Goal: Task Accomplishment & Management: Use online tool/utility

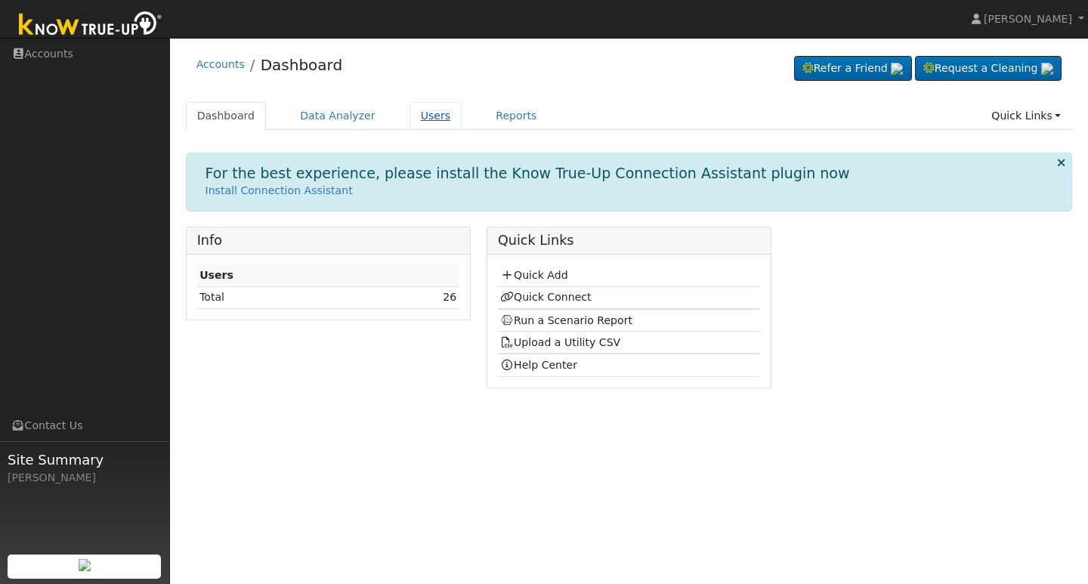
click at [428, 110] on link "Users" at bounding box center [436, 116] width 53 height 28
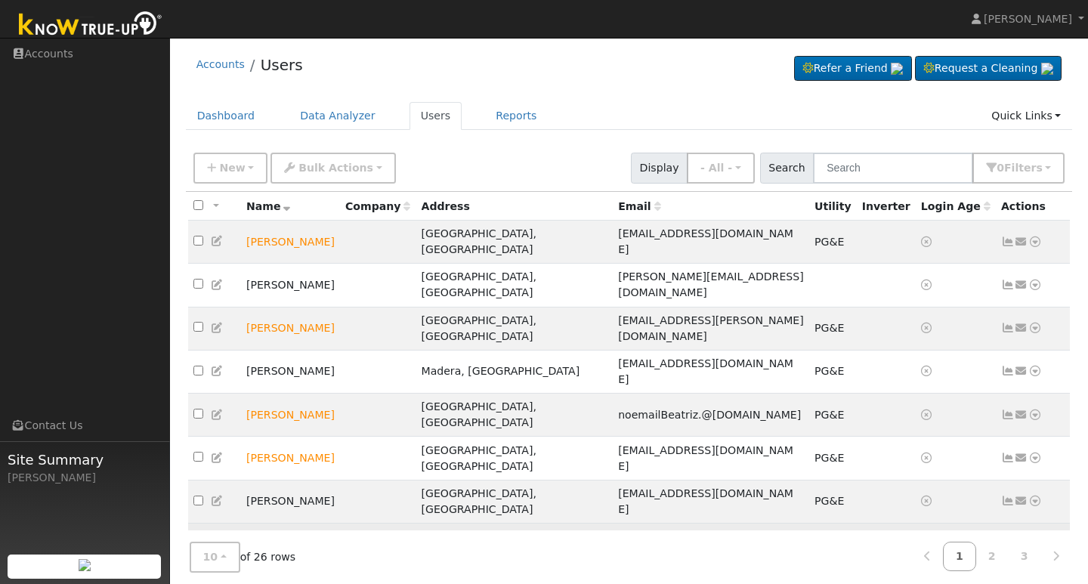
click at [309, 524] on td "Charles Franco" at bounding box center [290, 545] width 99 height 43
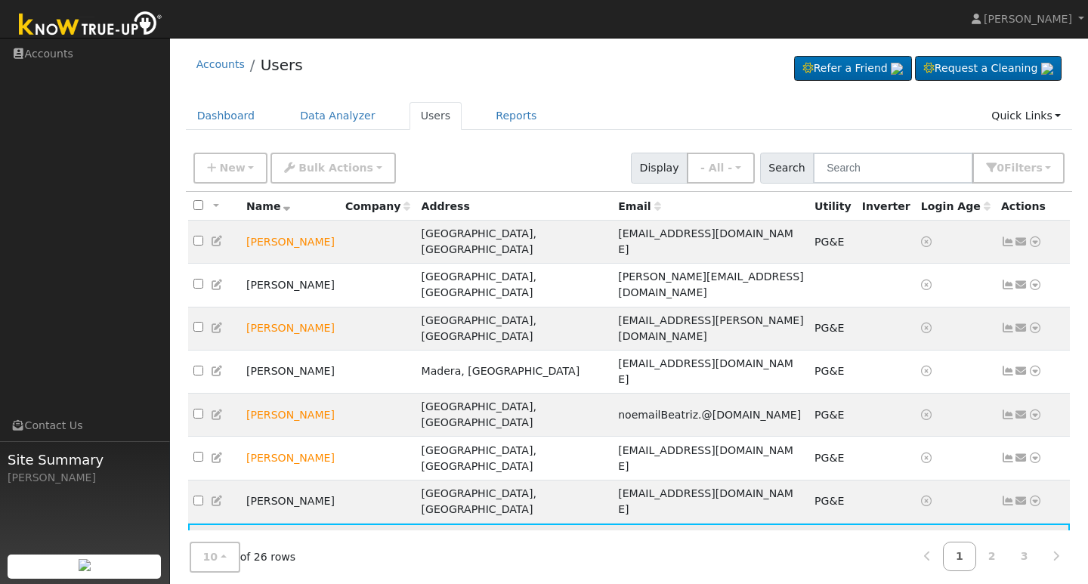
click at [302, 524] on td "Charles Franco" at bounding box center [290, 545] width 99 height 43
click at [305, 524] on td "[PERSON_NAME]" at bounding box center [290, 545] width 99 height 43
click at [340, 118] on link "Data Analyzer" at bounding box center [338, 116] width 98 height 28
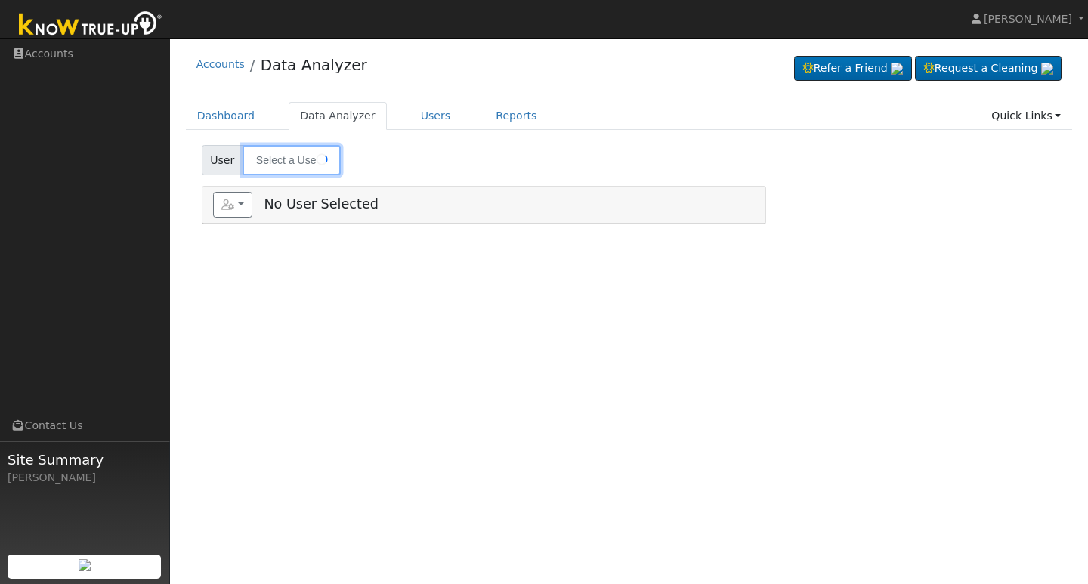
type input "[PERSON_NAME]"
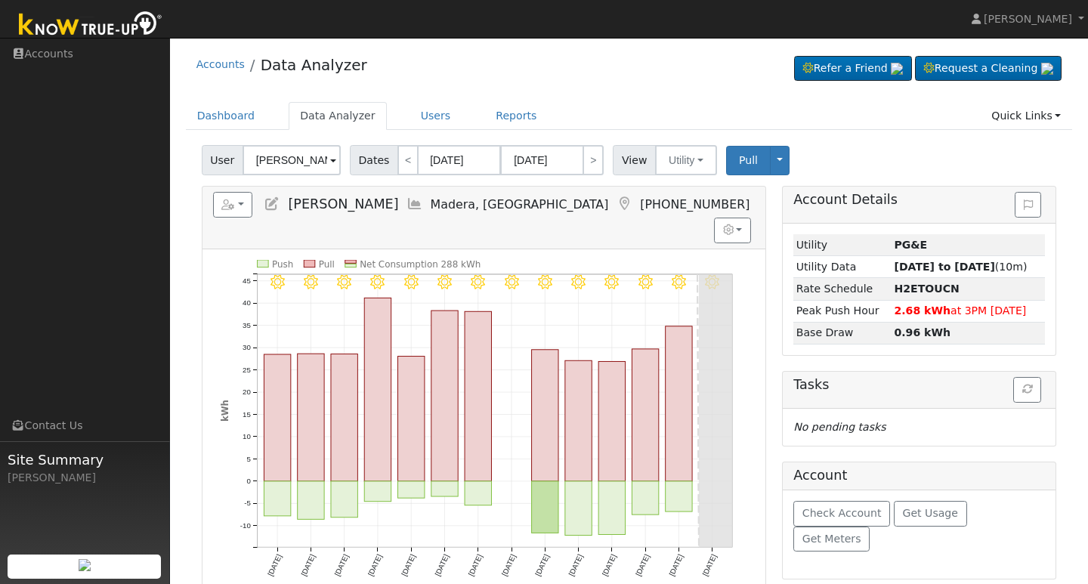
click at [330, 153] on span at bounding box center [333, 161] width 6 height 17
click at [501, 119] on link "Reports" at bounding box center [515, 116] width 63 height 28
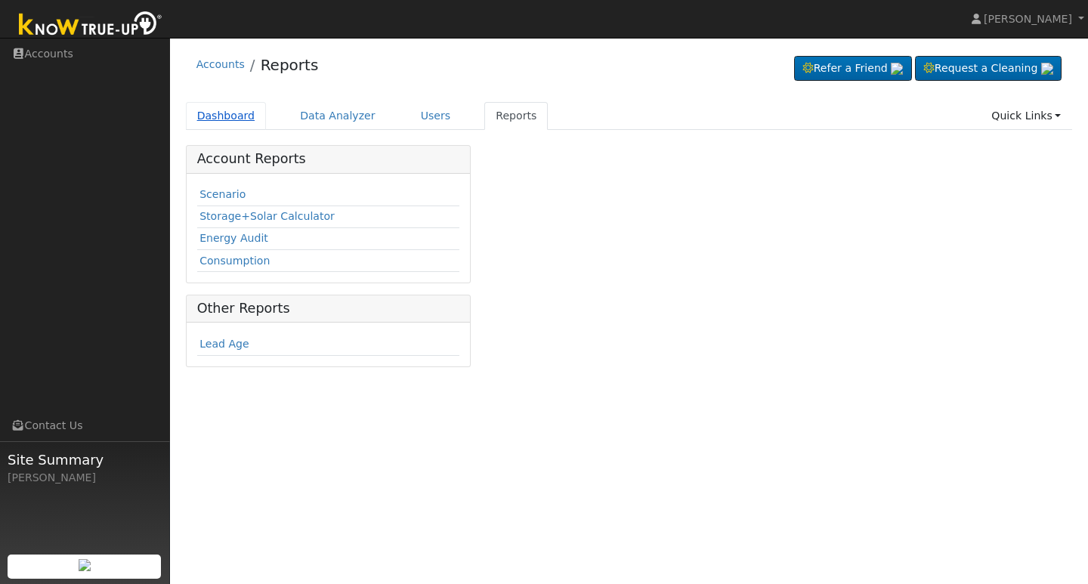
click at [221, 115] on link "Dashboard" at bounding box center [226, 116] width 81 height 28
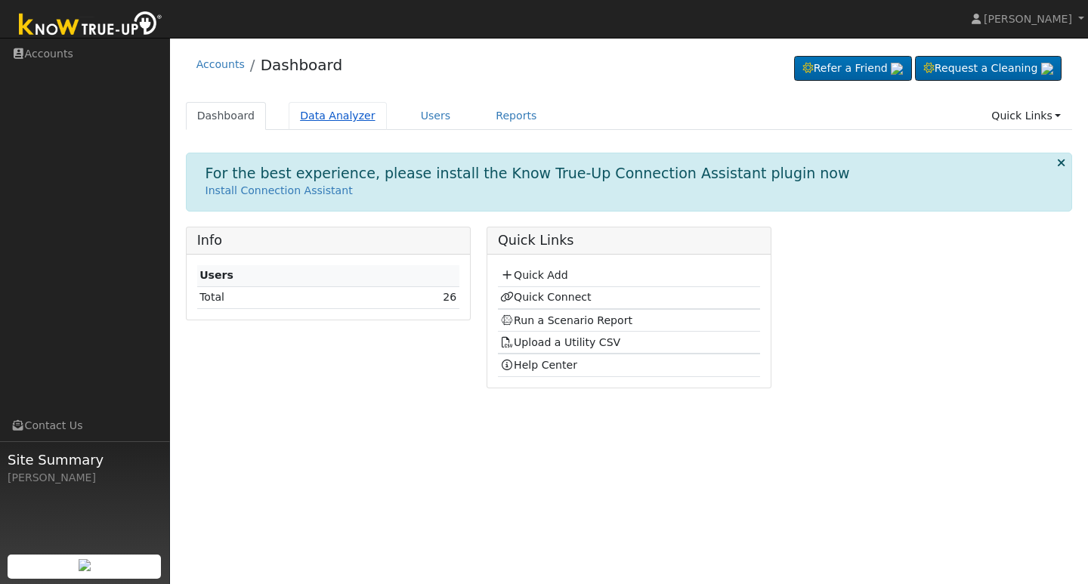
click at [345, 113] on link "Data Analyzer" at bounding box center [338, 116] width 98 height 28
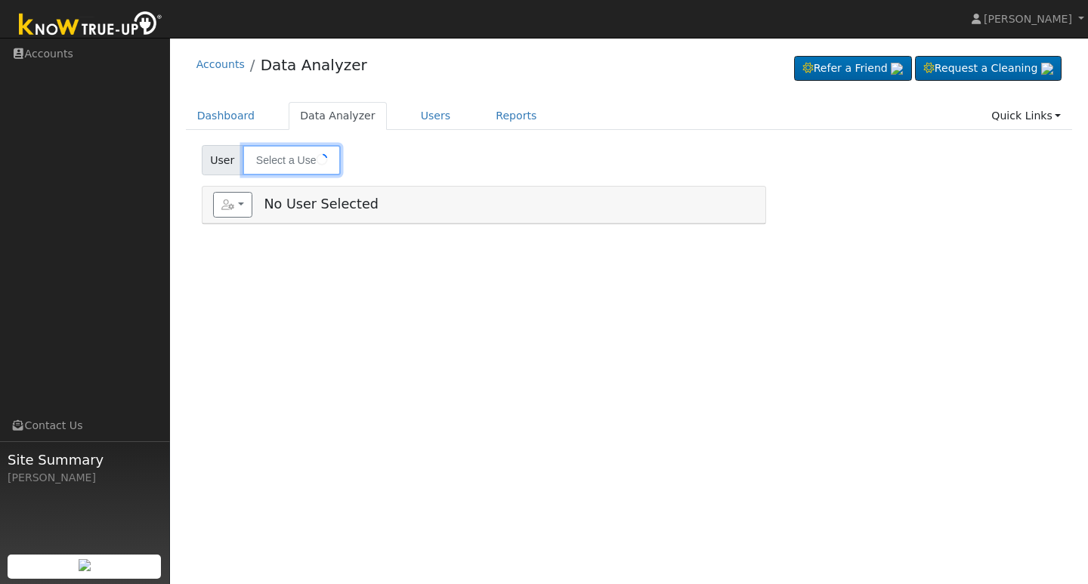
type input "[PERSON_NAME]"
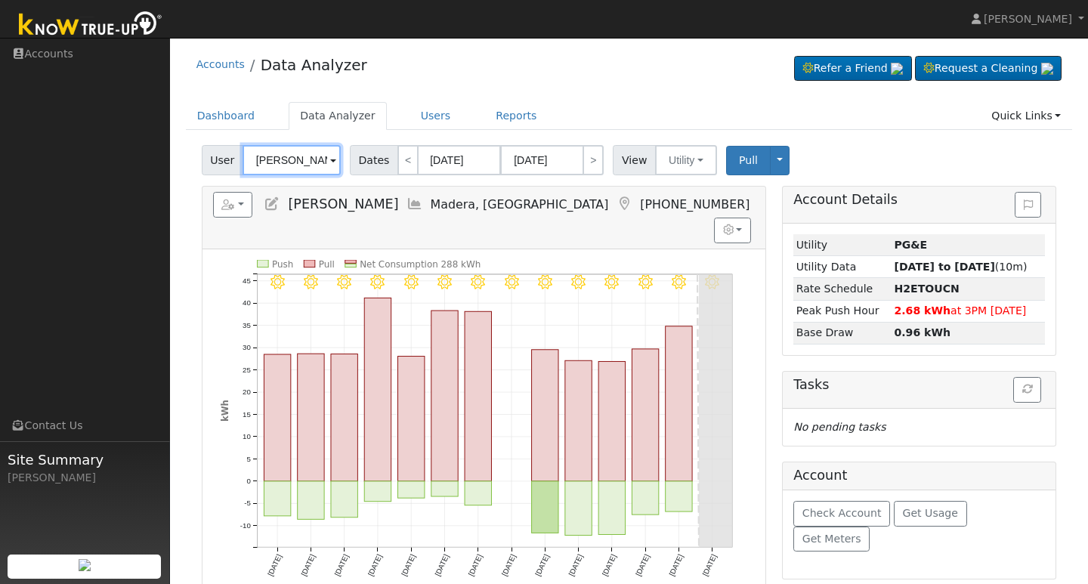
click at [325, 165] on input "[PERSON_NAME]" at bounding box center [292, 160] width 98 height 30
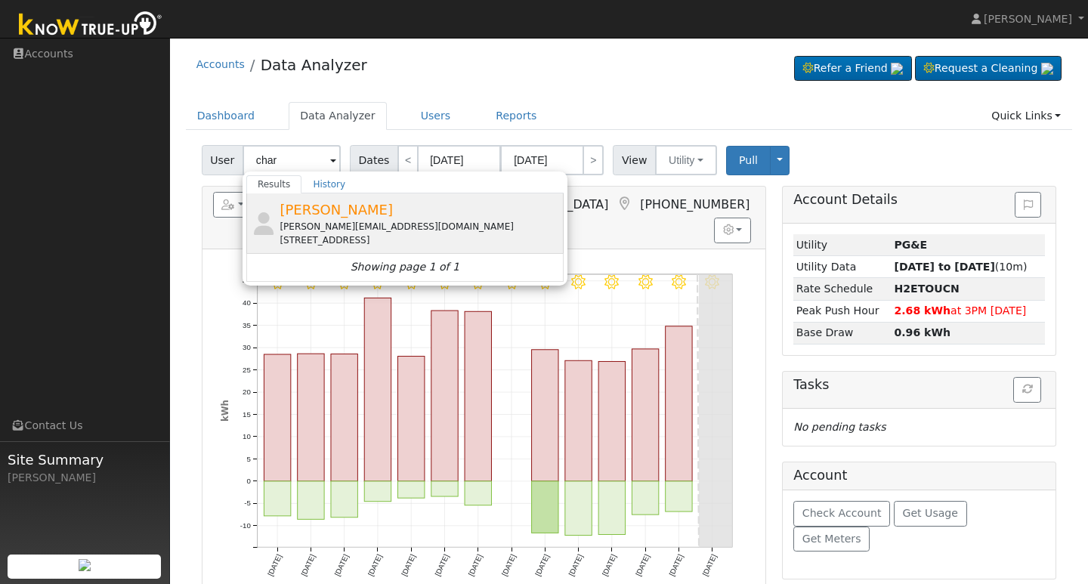
click at [356, 212] on span "[PERSON_NAME]" at bounding box center [336, 210] width 113 height 16
type input "[PERSON_NAME]"
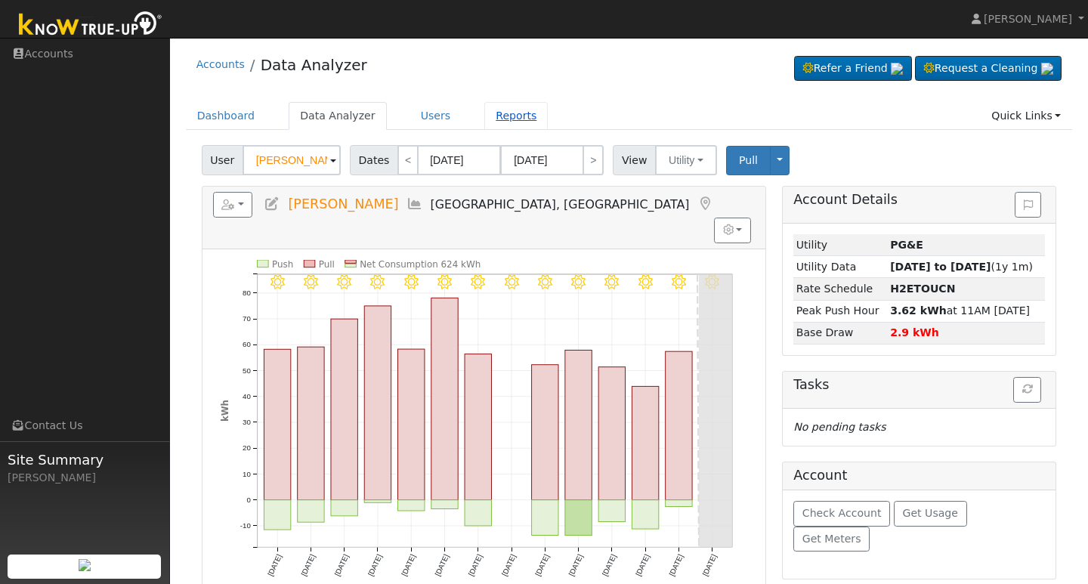
click at [500, 116] on link "Reports" at bounding box center [515, 116] width 63 height 28
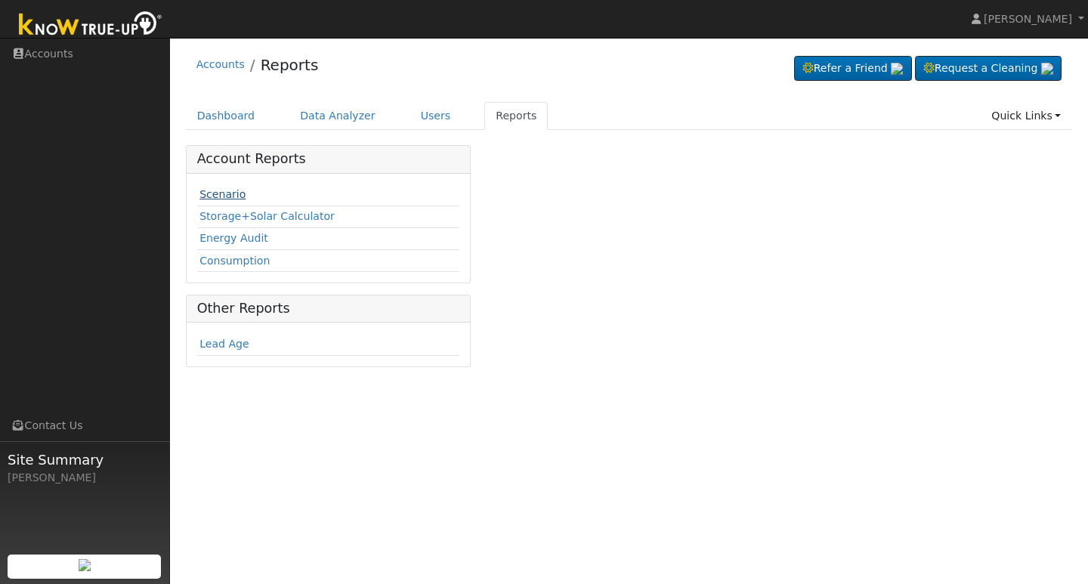
click at [219, 196] on link "Scenario" at bounding box center [222, 194] width 46 height 12
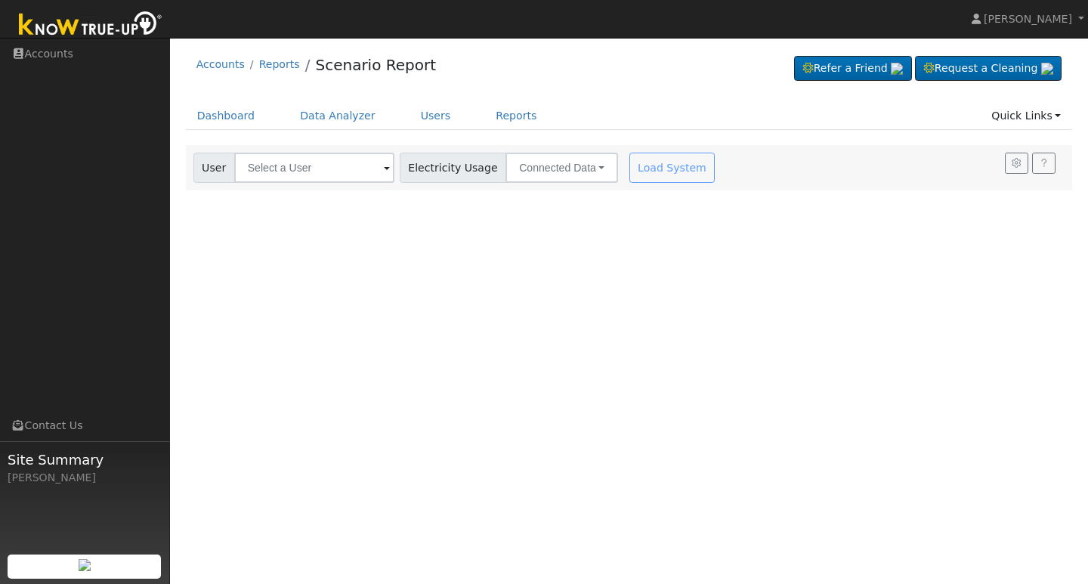
click at [384, 168] on span at bounding box center [387, 168] width 6 height 17
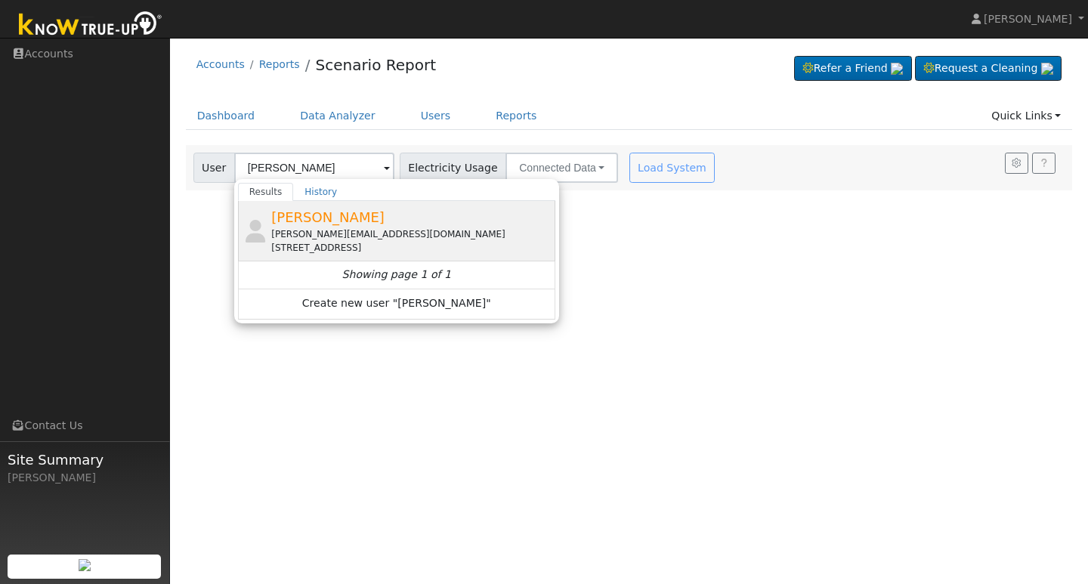
click at [314, 217] on span "Charles Franco" at bounding box center [327, 217] width 113 height 16
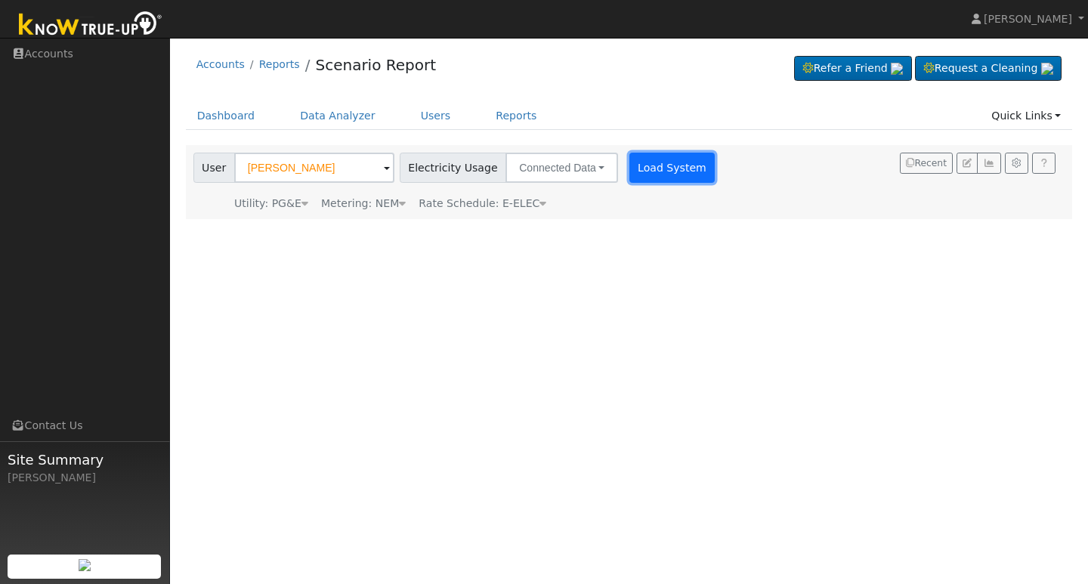
click at [661, 166] on button "Load System" at bounding box center [672, 168] width 86 height 30
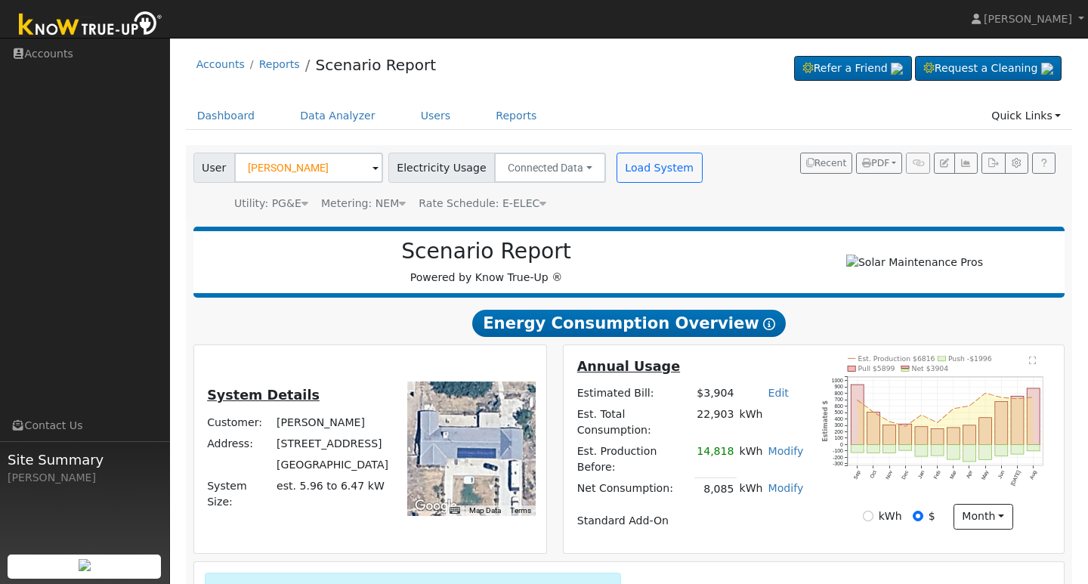
click at [373, 167] on span at bounding box center [376, 168] width 6 height 17
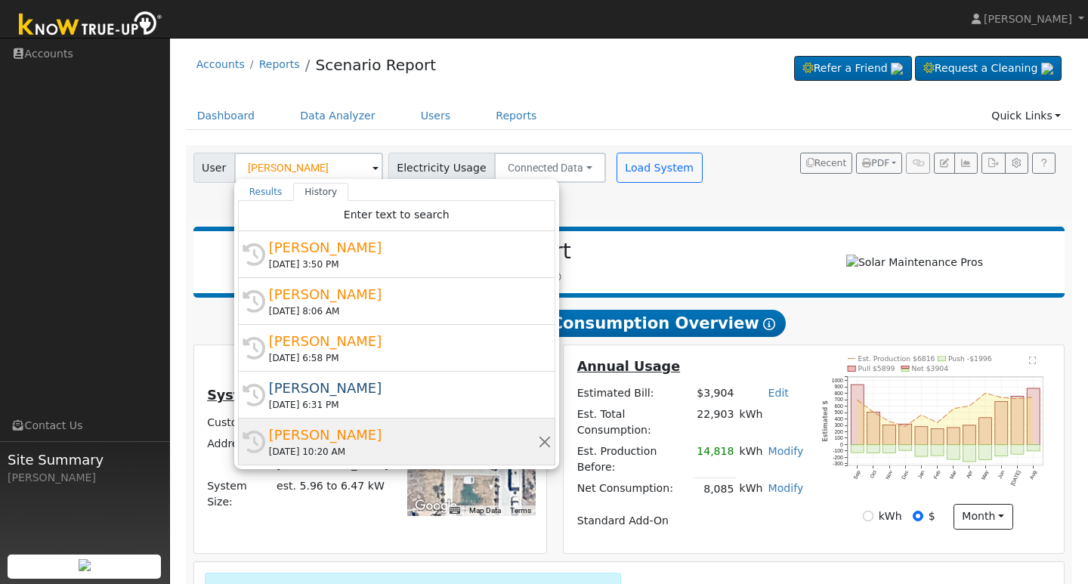
click at [317, 436] on div "[PERSON_NAME]" at bounding box center [403, 435] width 269 height 20
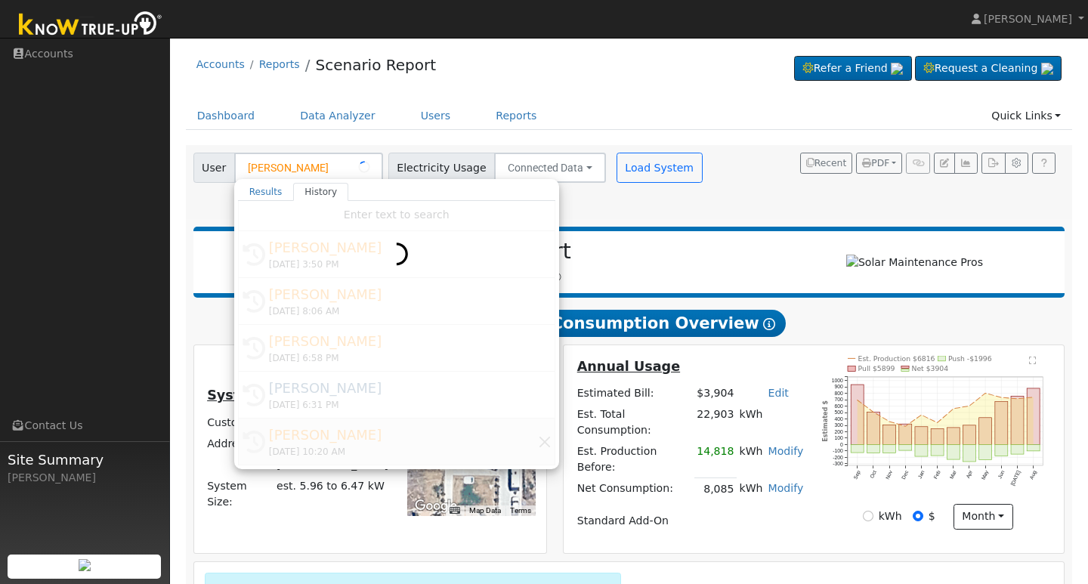
type input "[PERSON_NAME]"
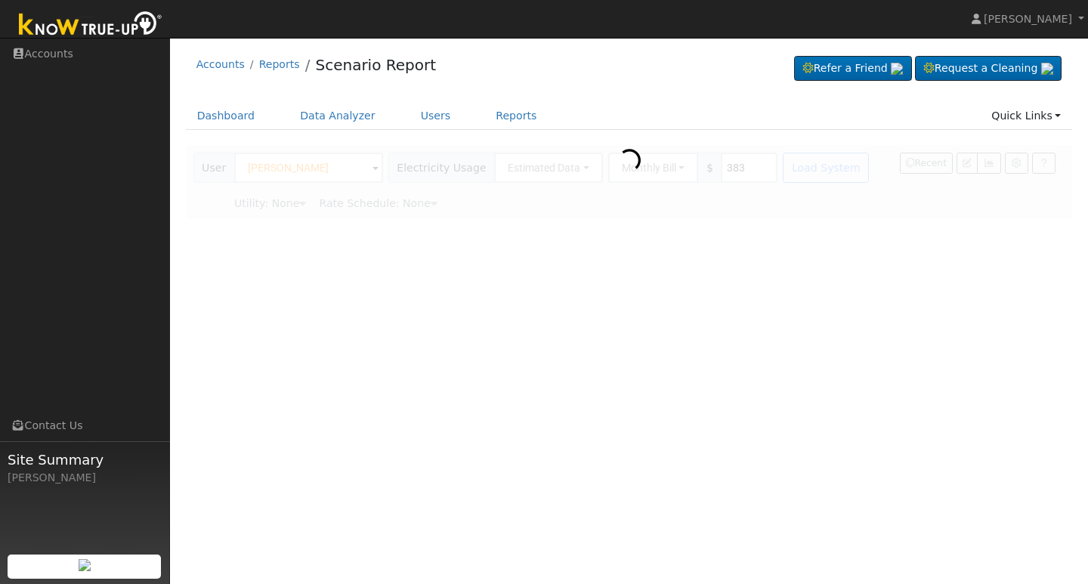
type input "Pacific Gas & Electric"
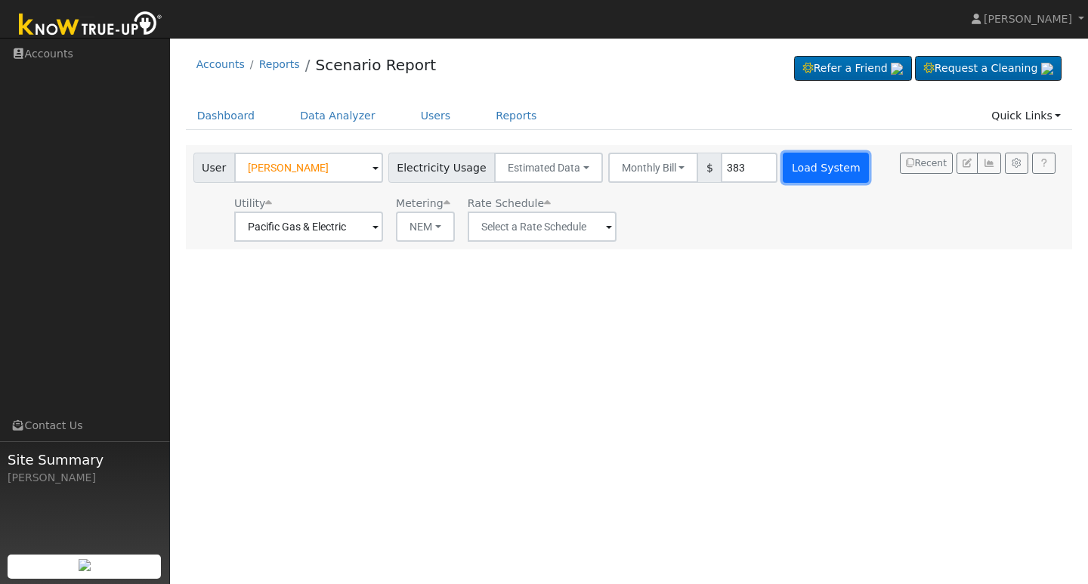
click at [799, 170] on button "Load System" at bounding box center [826, 168] width 86 height 30
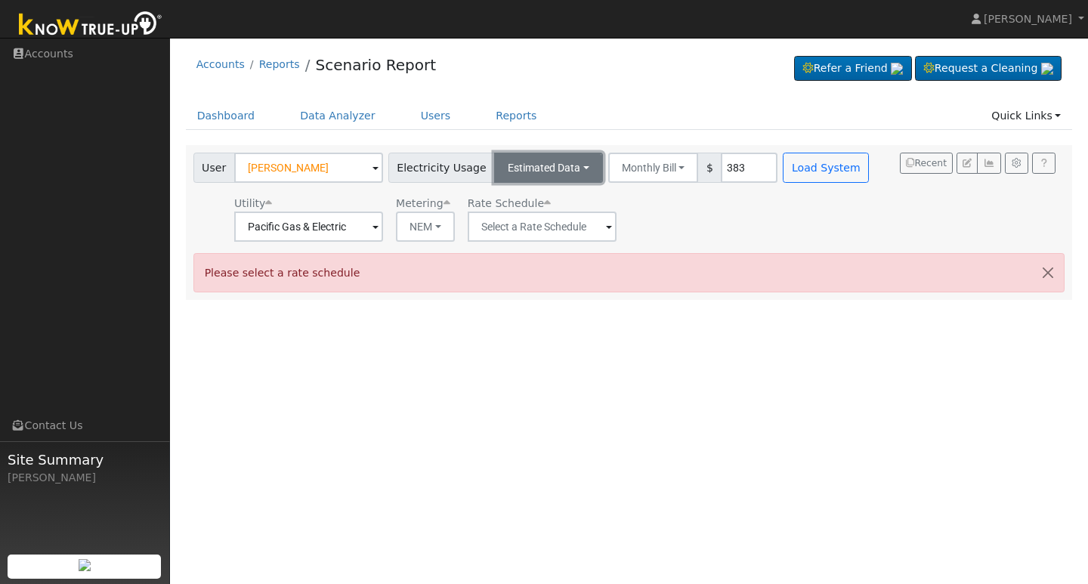
click at [569, 165] on button "Estimated Data" at bounding box center [548, 168] width 109 height 30
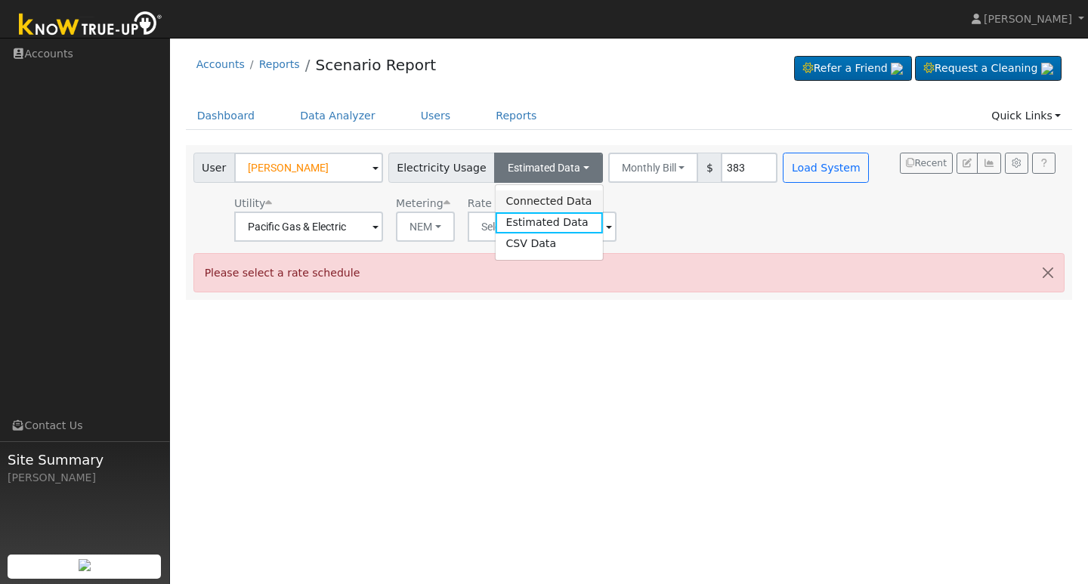
click at [551, 202] on link "Connected Data" at bounding box center [548, 200] width 107 height 21
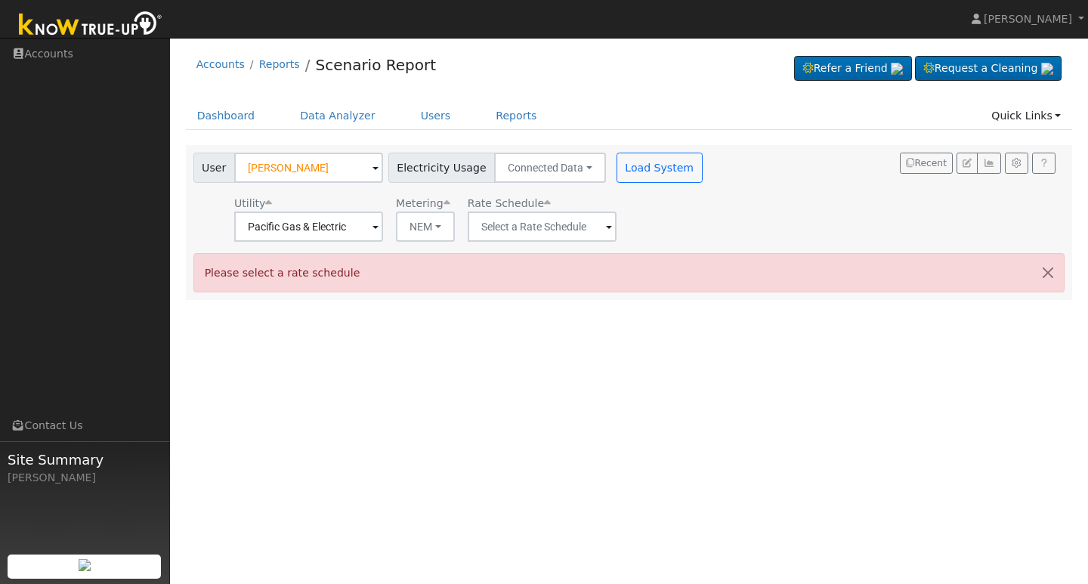
click at [379, 229] on span at bounding box center [376, 227] width 6 height 17
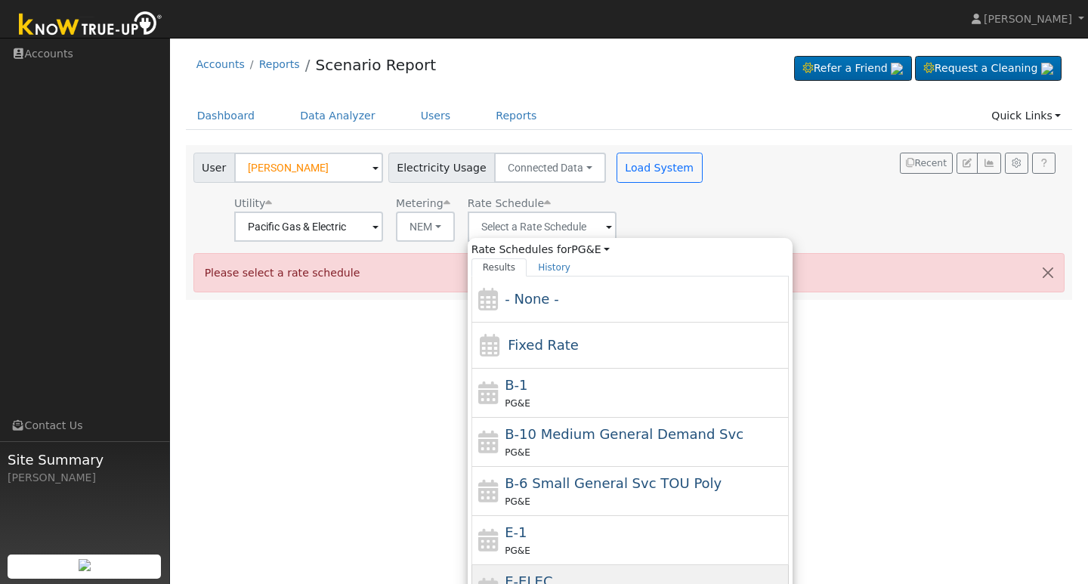
click at [530, 577] on span "E-ELEC" at bounding box center [529, 581] width 48 height 16
type input "E-ELEC"
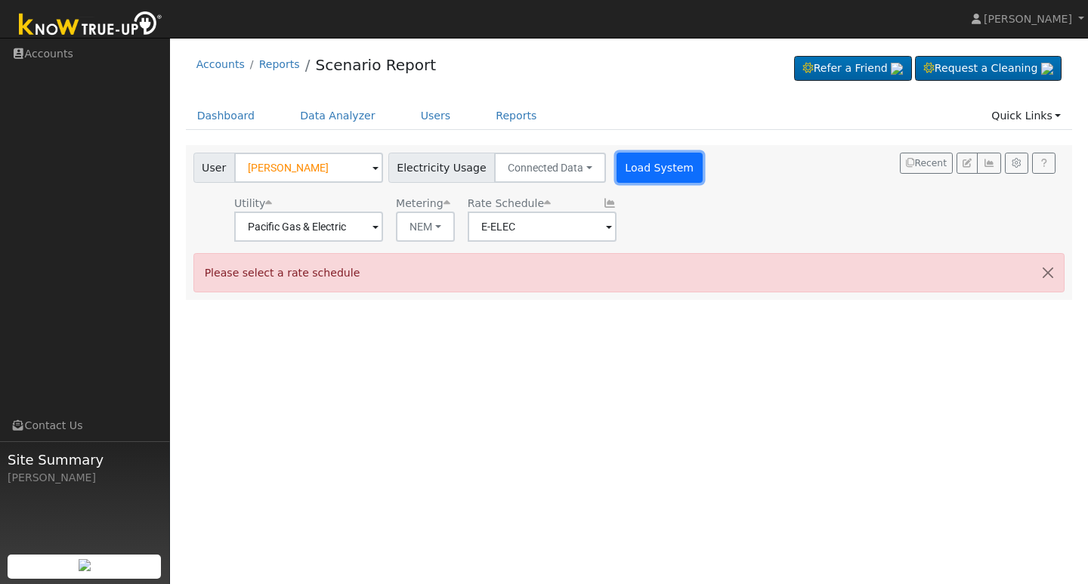
click at [642, 175] on button "Load System" at bounding box center [660, 168] width 86 height 30
click at [645, 170] on button "Load System" at bounding box center [660, 168] width 86 height 30
click at [1046, 274] on button "button" at bounding box center [1048, 272] width 32 height 37
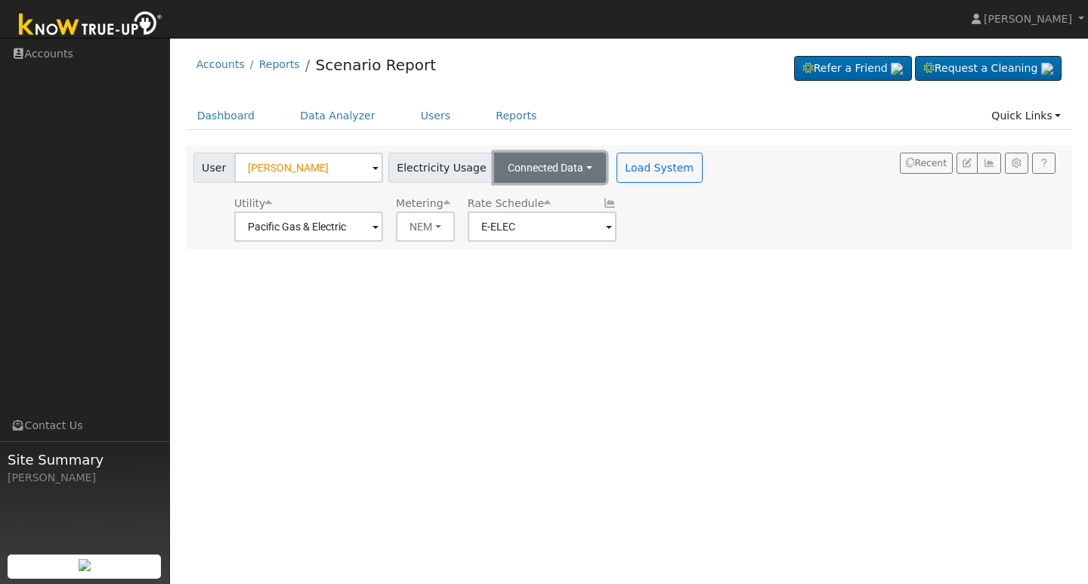
click at [570, 166] on button "Connected Data" at bounding box center [550, 168] width 112 height 30
click at [552, 194] on link "Connected Data" at bounding box center [551, 200] width 107 height 21
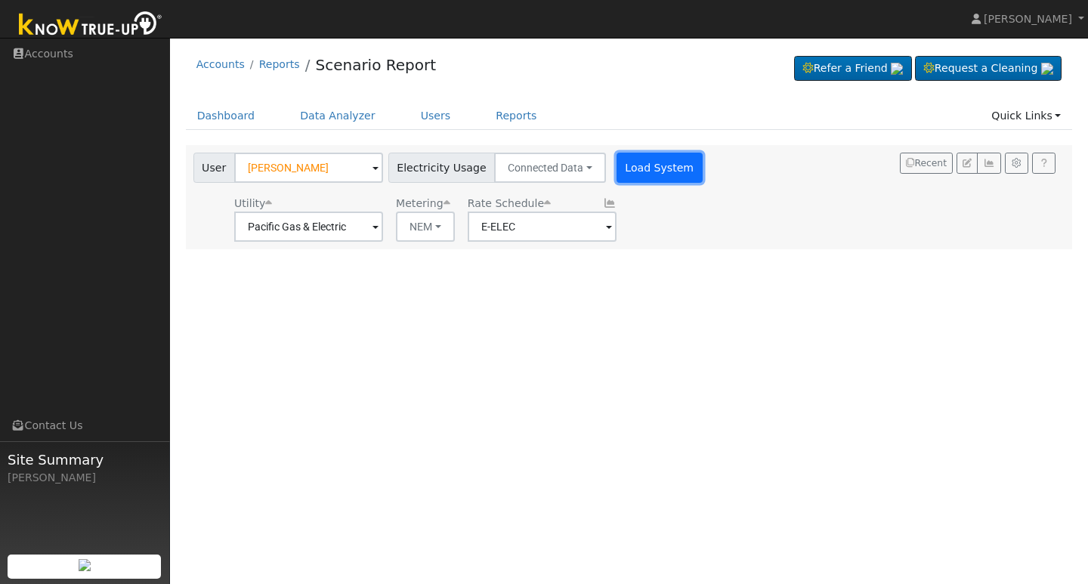
click at [617, 174] on button "Load System" at bounding box center [660, 168] width 86 height 30
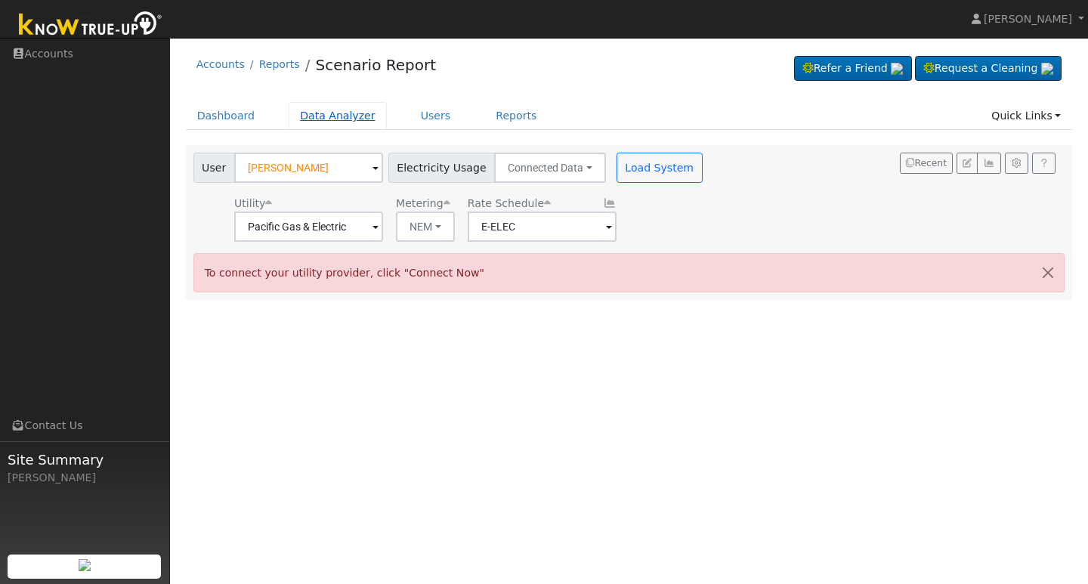
click at [348, 114] on link "Data Analyzer" at bounding box center [338, 116] width 98 height 28
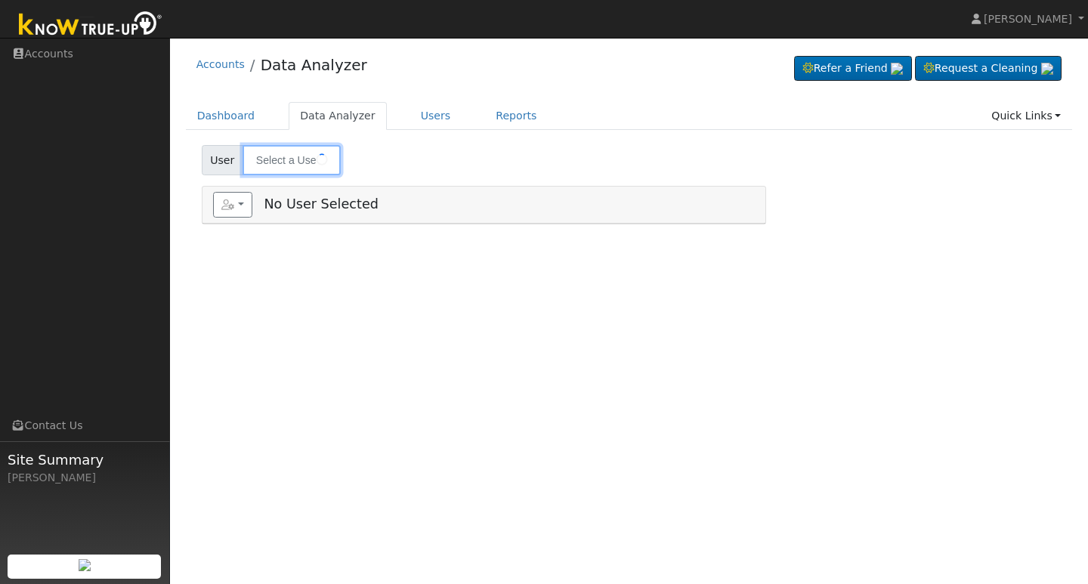
type input "[PERSON_NAME]"
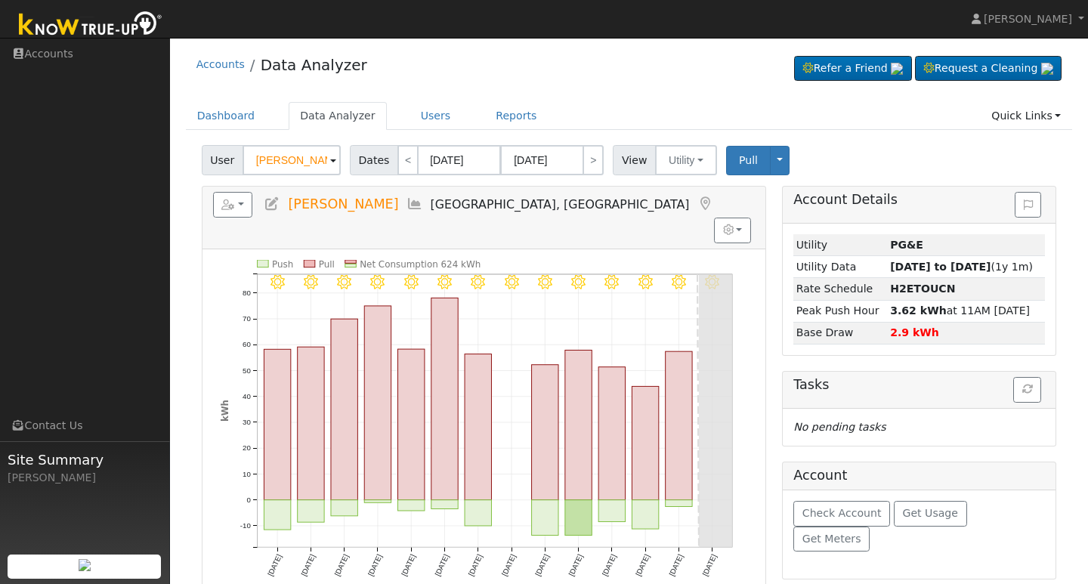
click at [330, 161] on span at bounding box center [333, 161] width 6 height 17
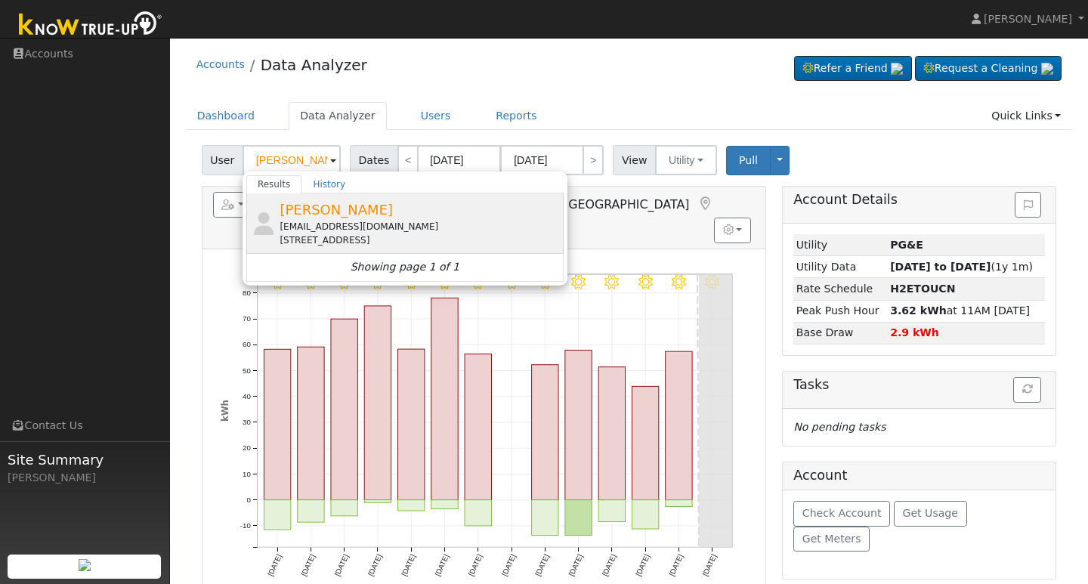
click at [331, 206] on span "Kevin Stahl" at bounding box center [336, 210] width 113 height 16
type input "Kevin Stahl"
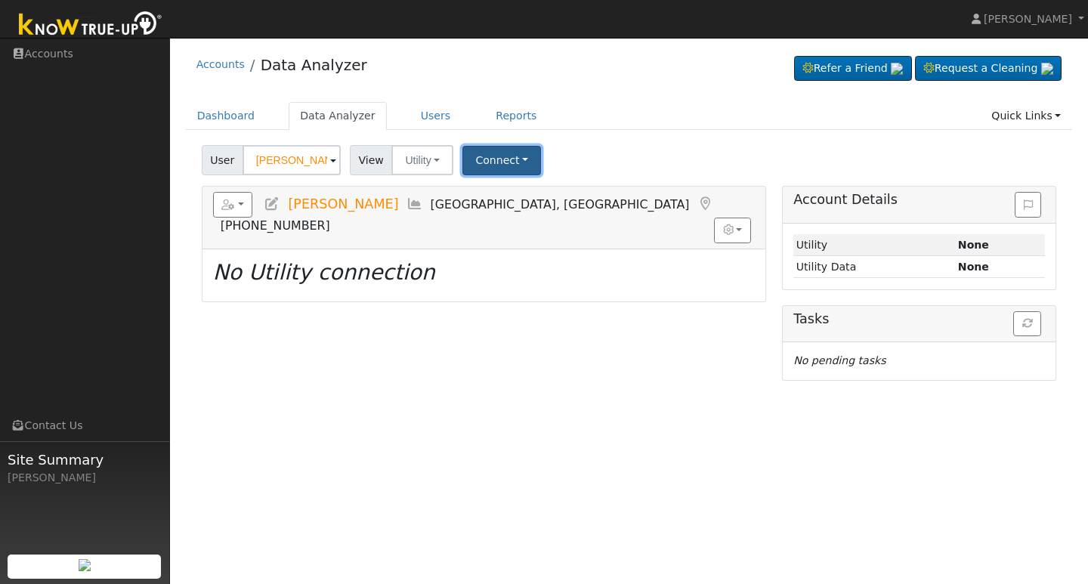
click at [487, 153] on button "Connect" at bounding box center [501, 160] width 79 height 29
click at [513, 226] on link "Quick Connect" at bounding box center [523, 225] width 118 height 21
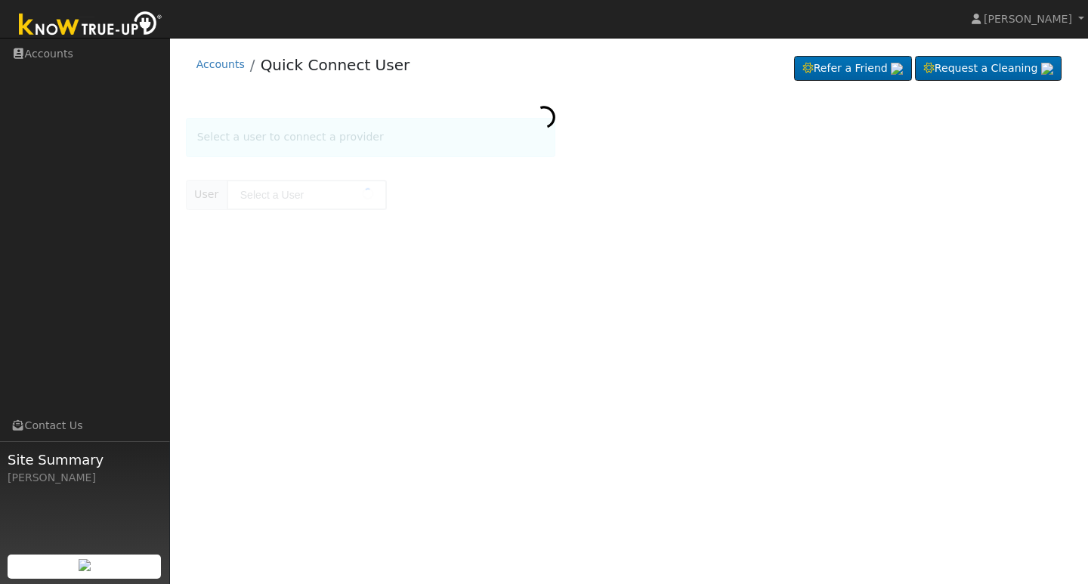
type input "Kevin Stahl"
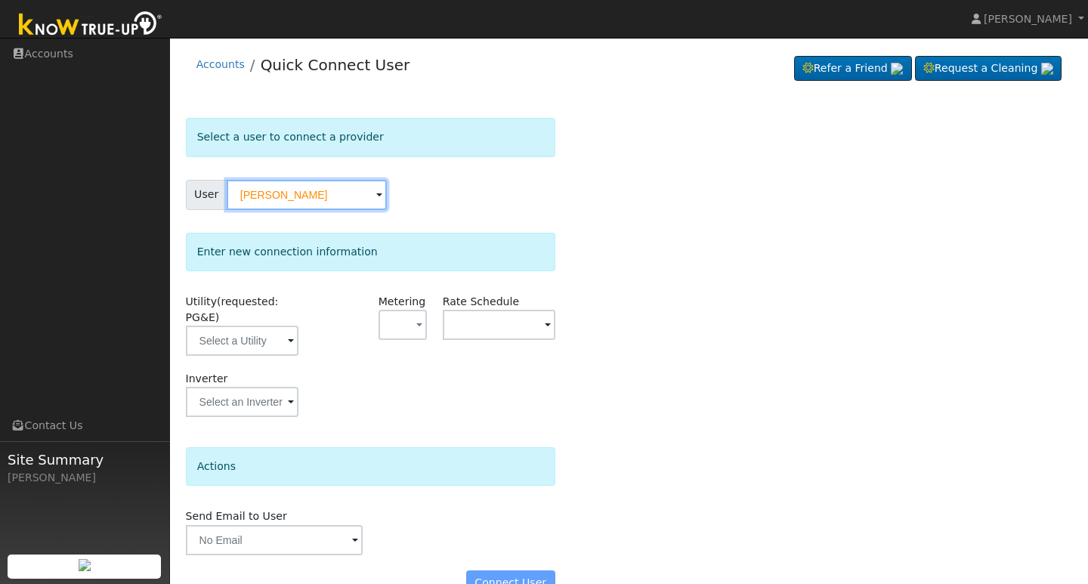
scroll to position [34, 0]
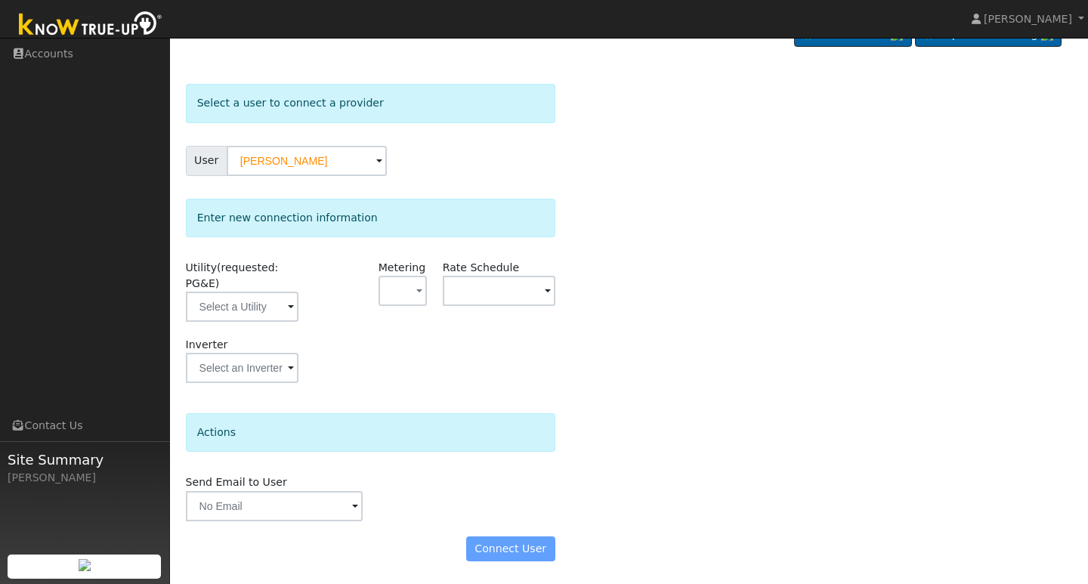
click at [292, 308] on span at bounding box center [291, 307] width 6 height 17
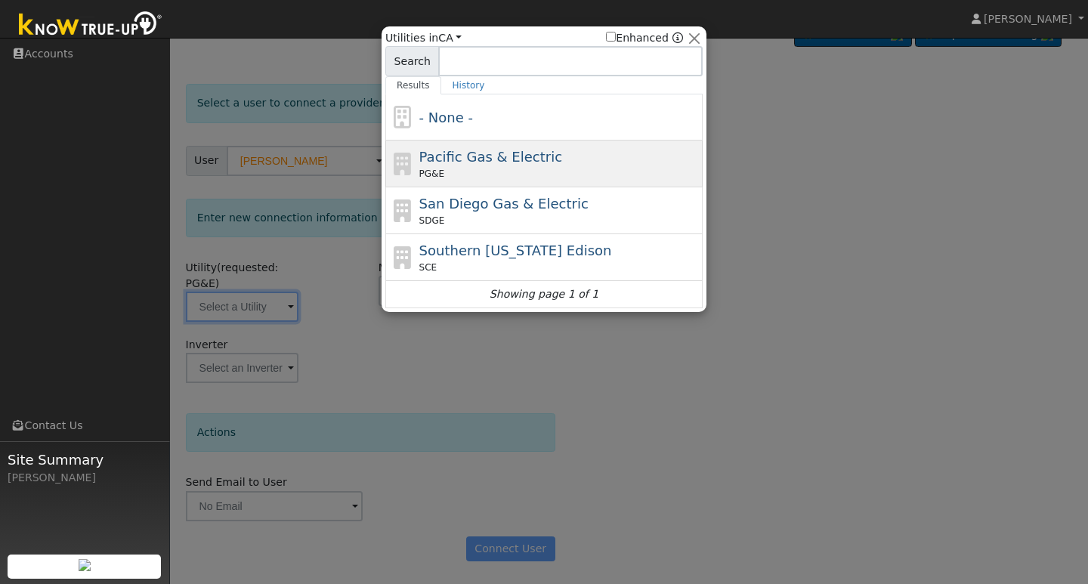
click at [487, 164] on span "Pacific Gas & Electric" at bounding box center [490, 157] width 143 height 16
type input "PG&E"
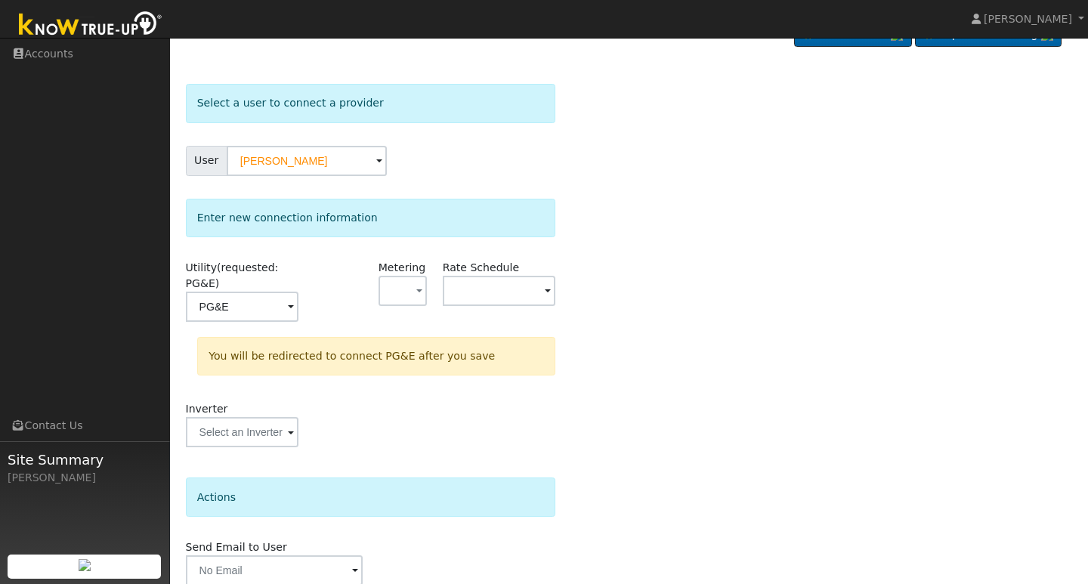
click at [294, 299] on span at bounding box center [291, 307] width 6 height 17
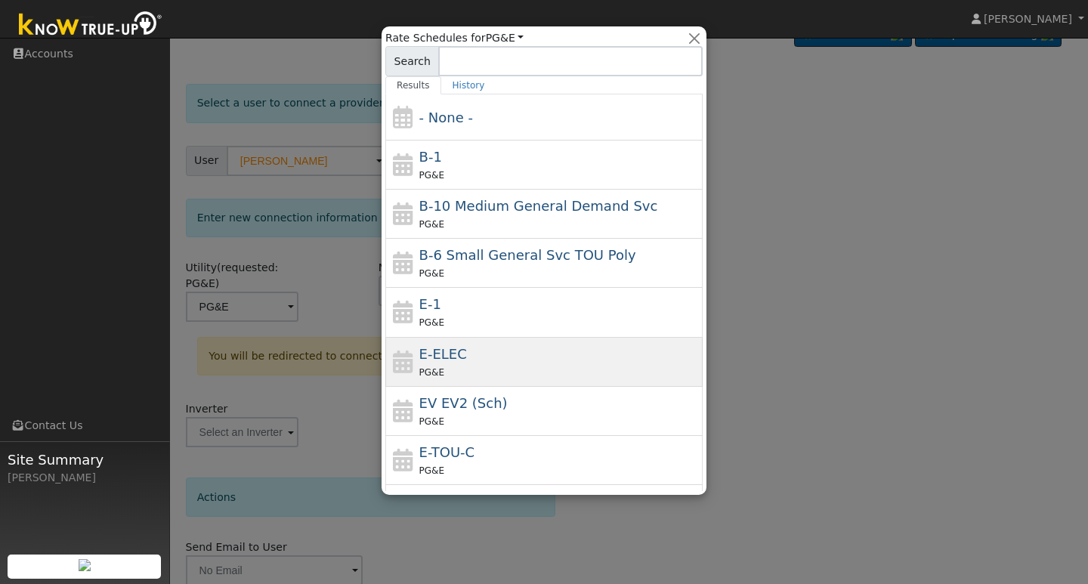
click at [490, 366] on div "PG&E" at bounding box center [559, 372] width 280 height 16
type input "E-ELEC"
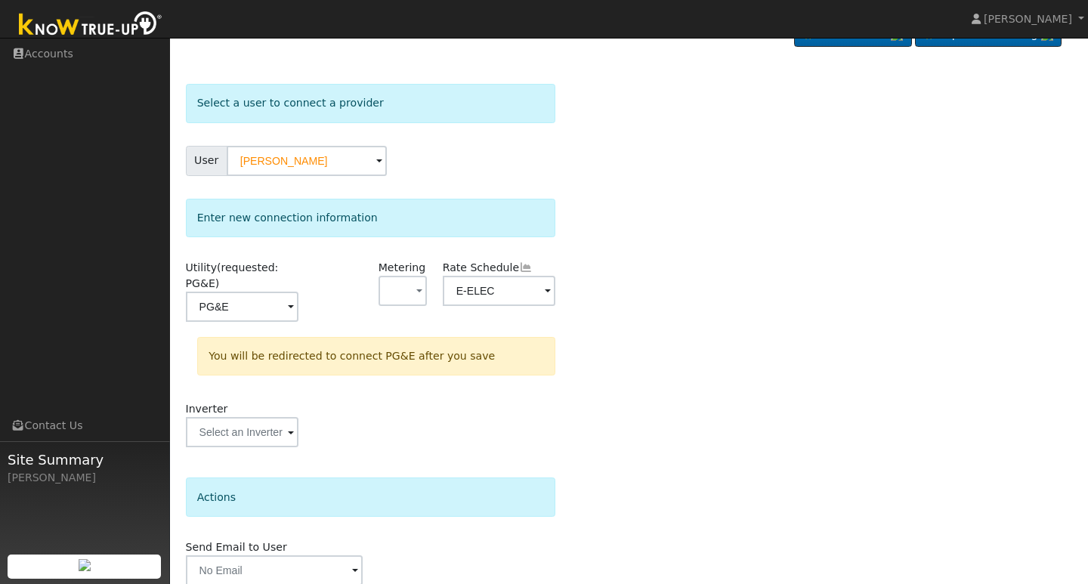
scroll to position [98, 0]
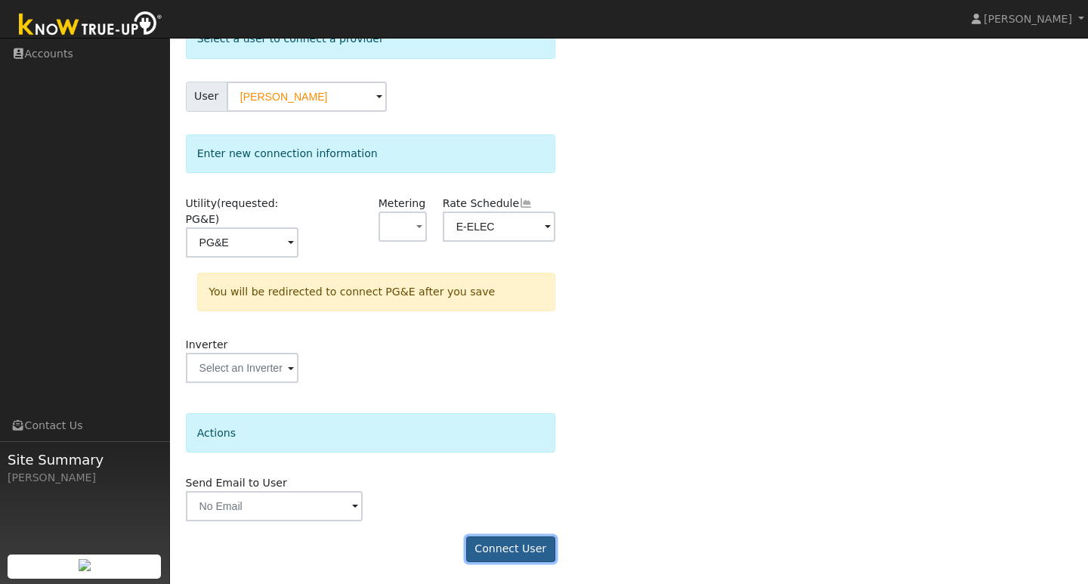
click at [510, 549] on button "Connect User" at bounding box center [510, 549] width 89 height 26
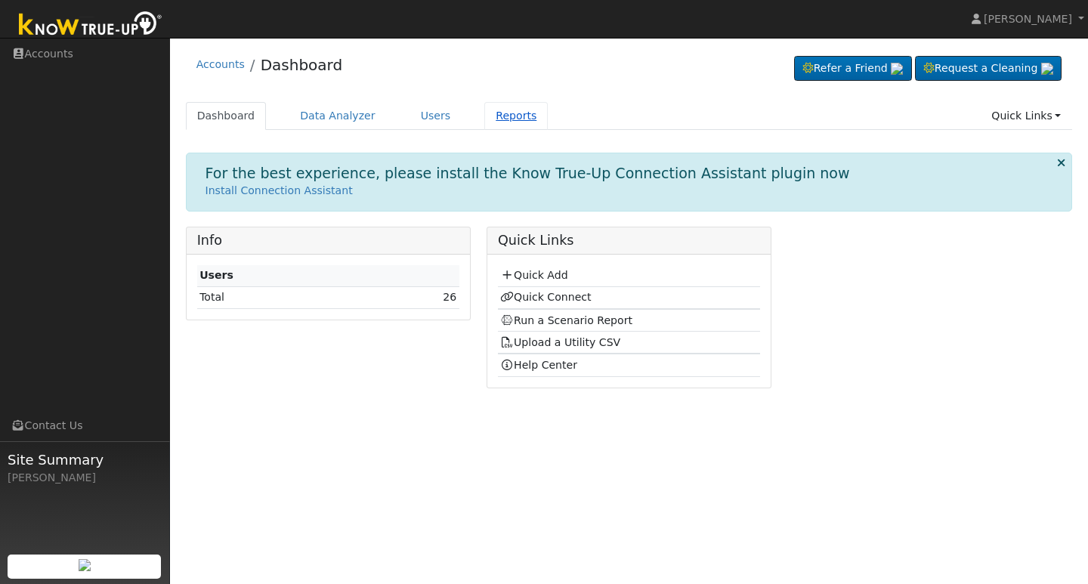
click at [509, 117] on link "Reports" at bounding box center [515, 116] width 63 height 28
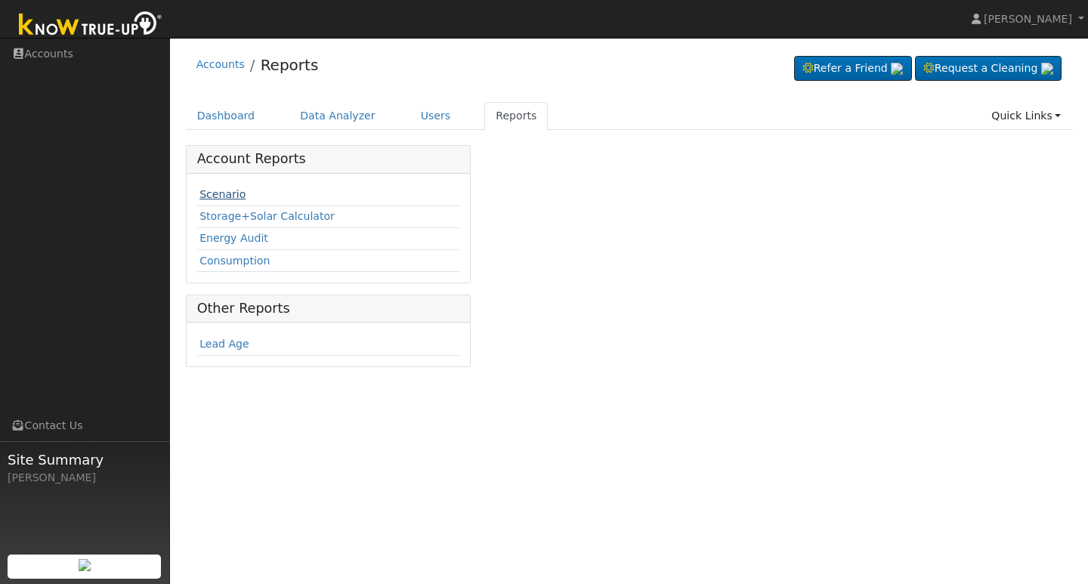
click at [211, 194] on link "Scenario" at bounding box center [222, 194] width 46 height 12
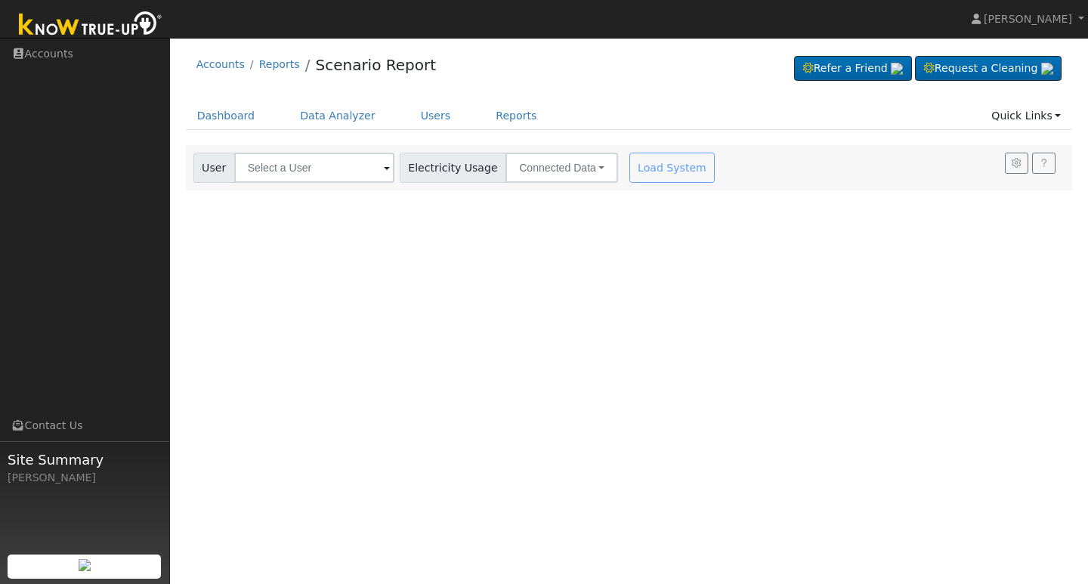
click at [384, 169] on span at bounding box center [387, 168] width 6 height 17
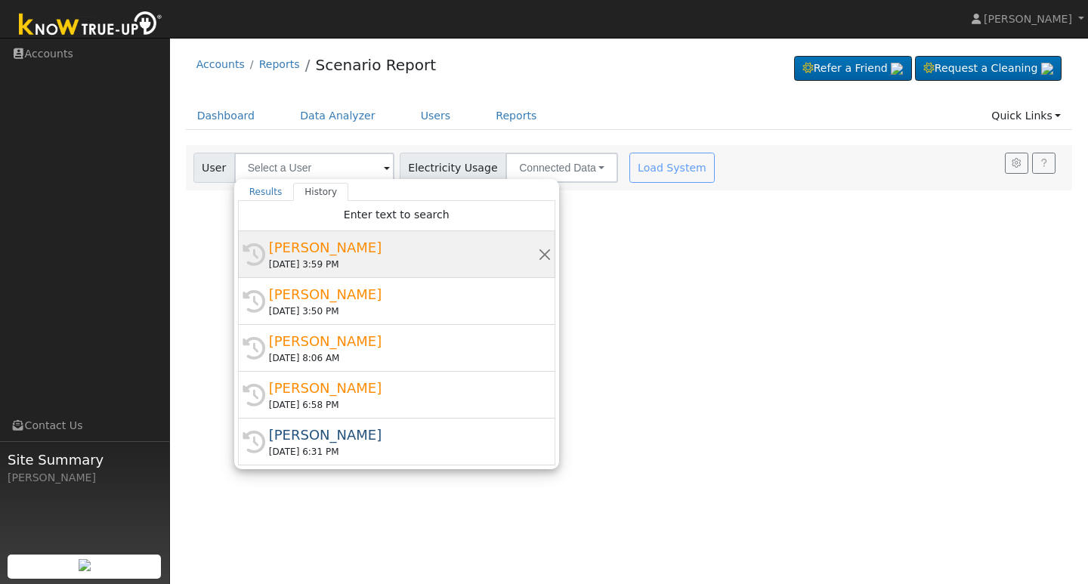
click at [304, 240] on div "[PERSON_NAME]" at bounding box center [403, 247] width 269 height 20
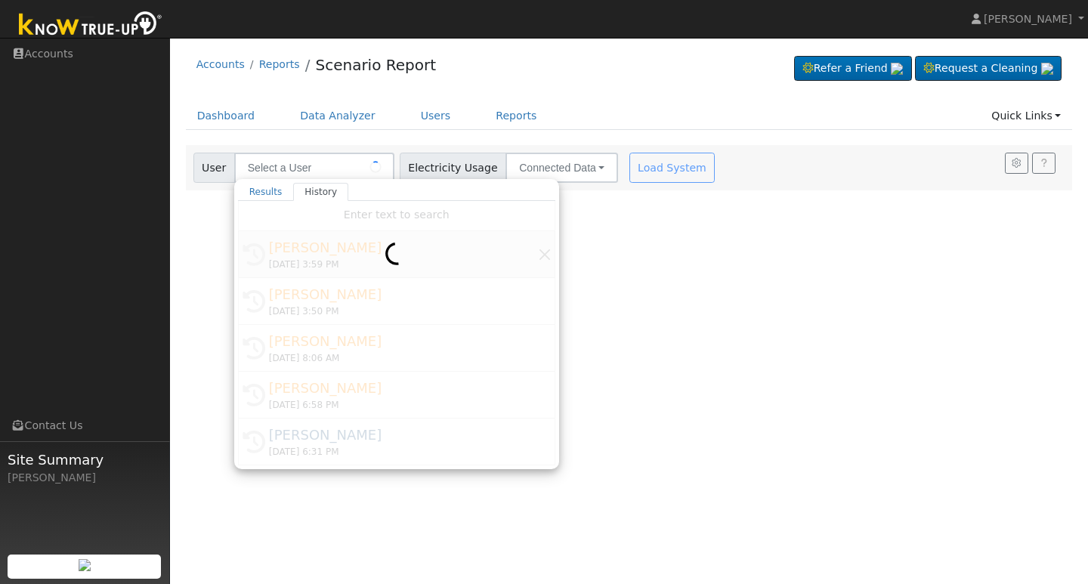
type input "[PERSON_NAME]"
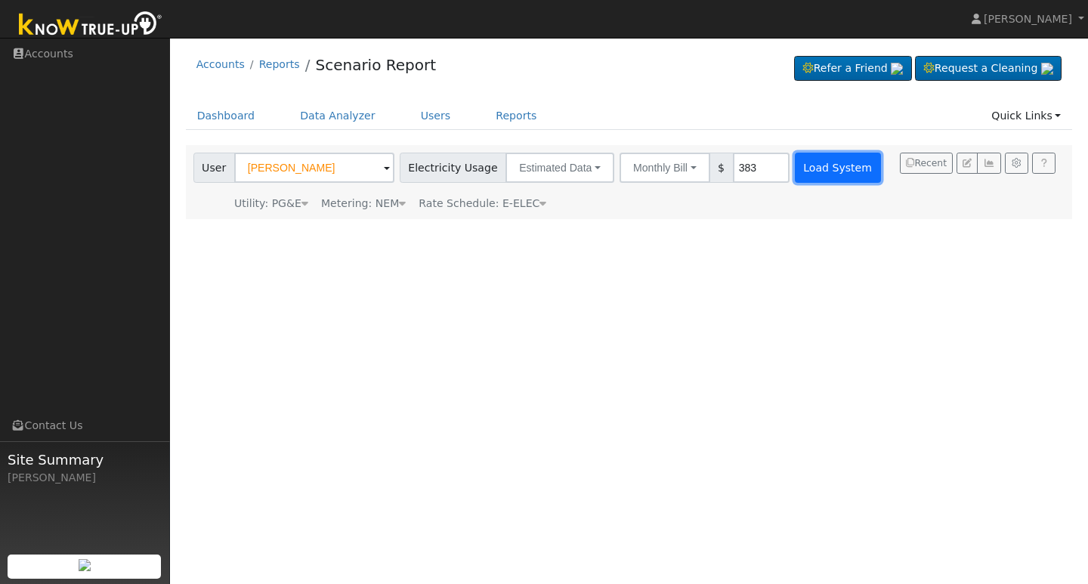
click at [824, 174] on button "Load System" at bounding box center [838, 168] width 86 height 30
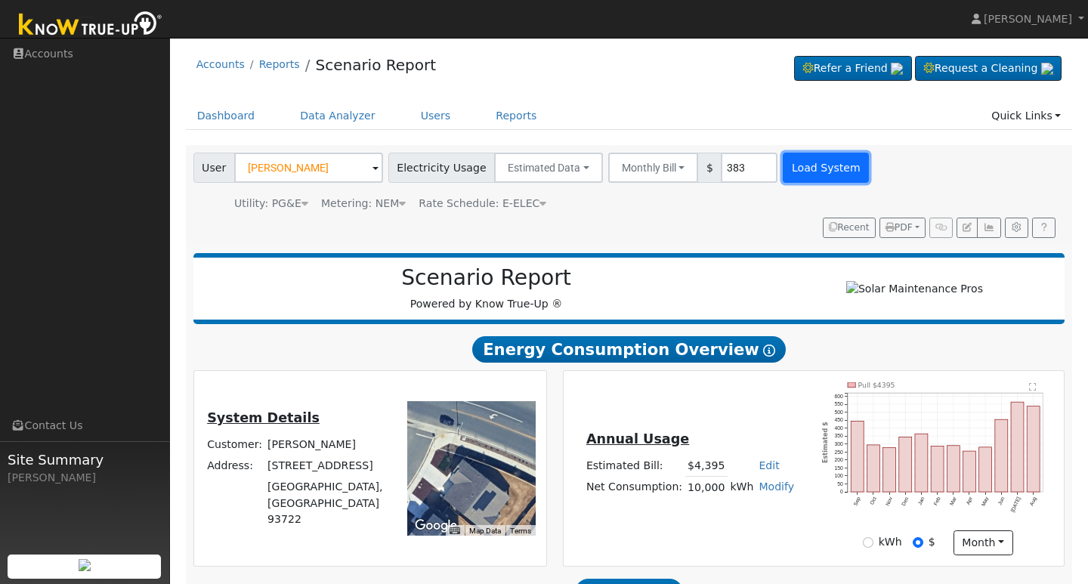
click at [802, 173] on button "Load System" at bounding box center [826, 168] width 86 height 30
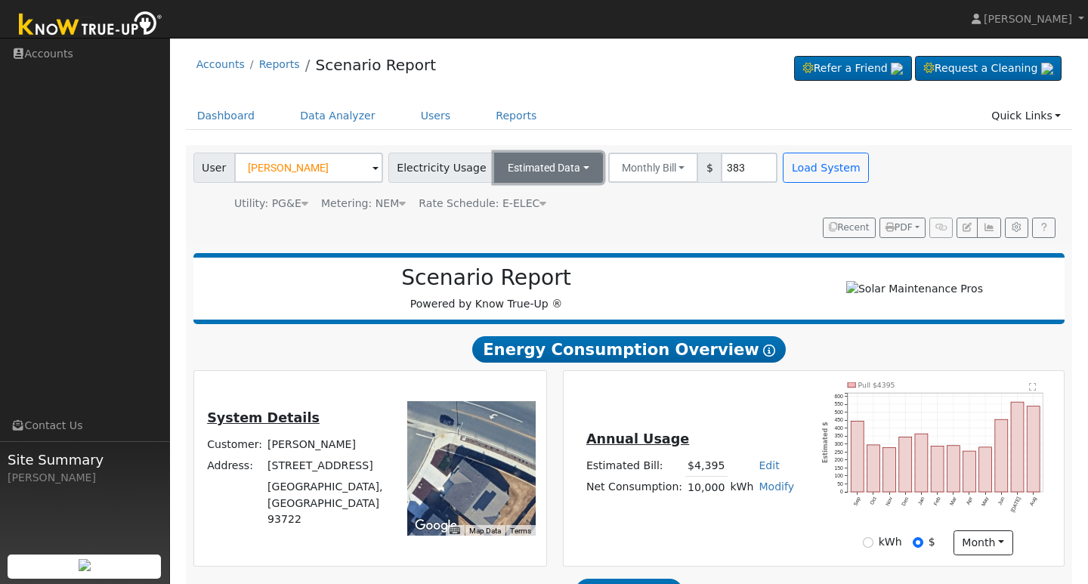
click at [566, 166] on button "Estimated Data" at bounding box center [548, 168] width 109 height 30
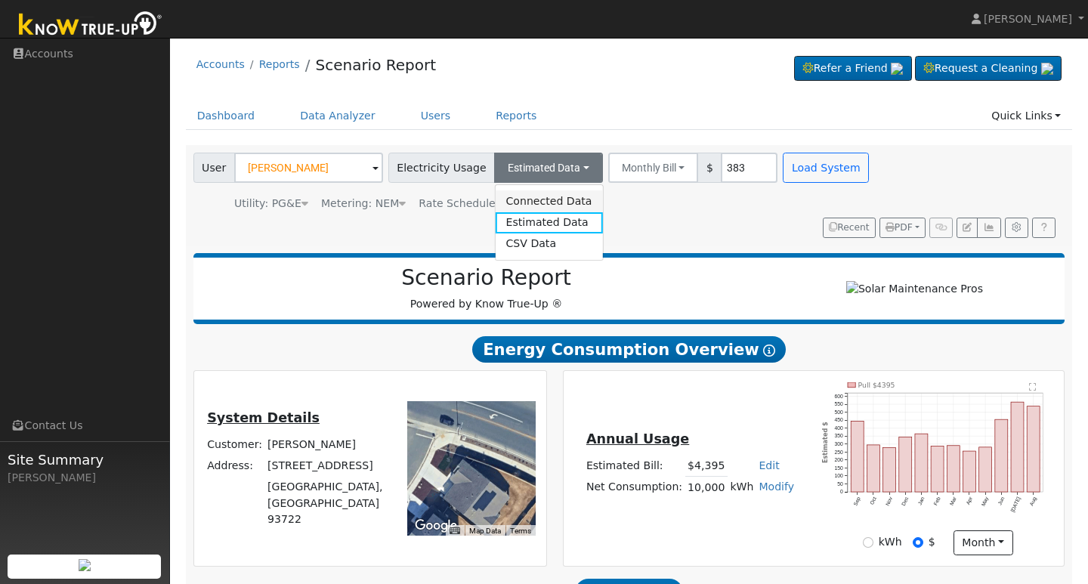
click at [540, 199] on link "Connected Data" at bounding box center [548, 200] width 107 height 21
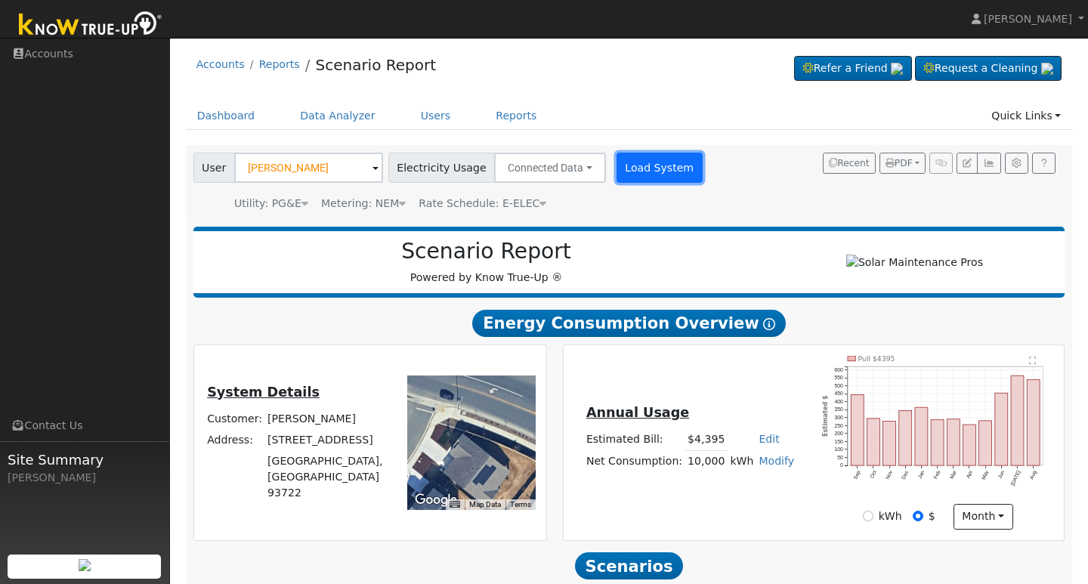
click at [656, 174] on button "Load System" at bounding box center [660, 168] width 86 height 30
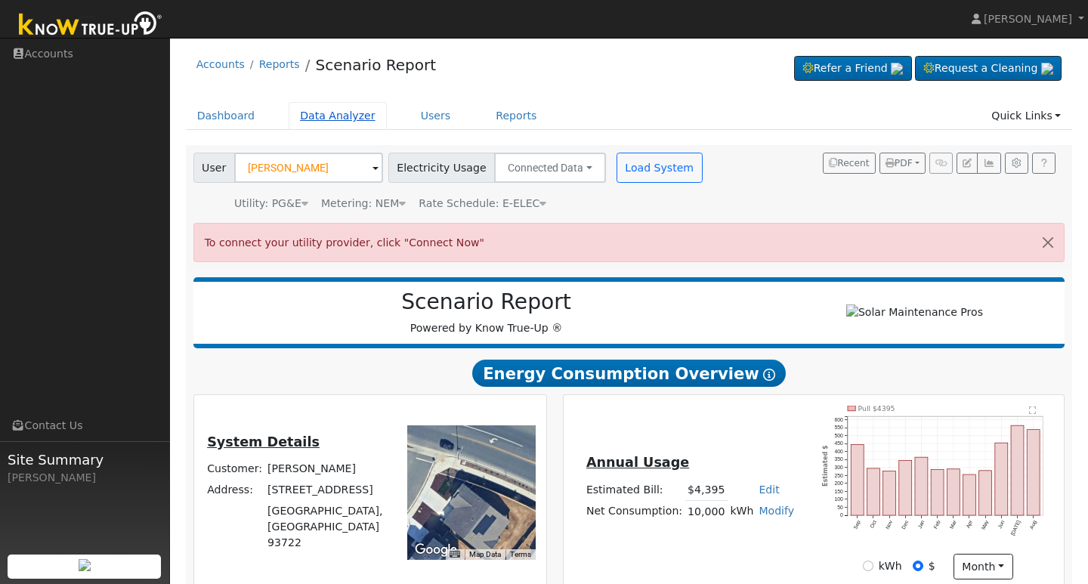
click at [322, 114] on link "Data Analyzer" at bounding box center [338, 116] width 98 height 28
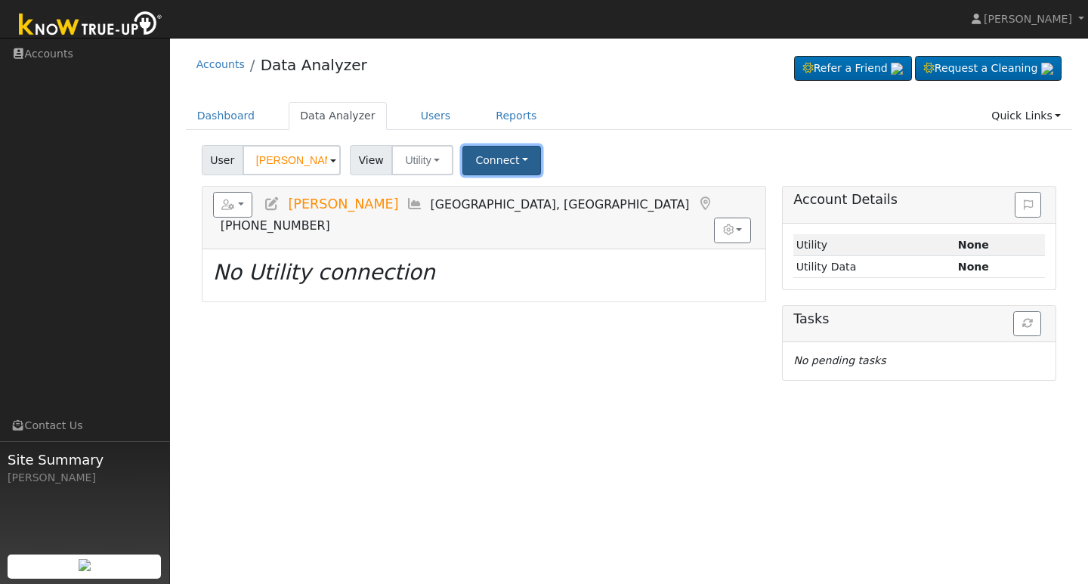
click at [494, 156] on button "Connect" at bounding box center [501, 160] width 79 height 29
click at [521, 229] on link "Quick Connect" at bounding box center [523, 225] width 118 height 21
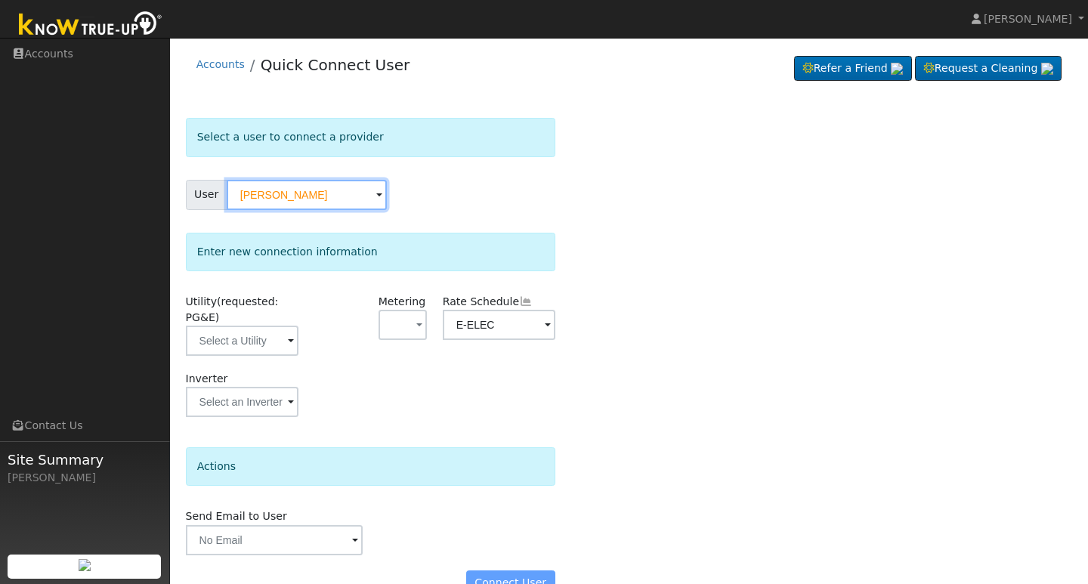
scroll to position [34, 0]
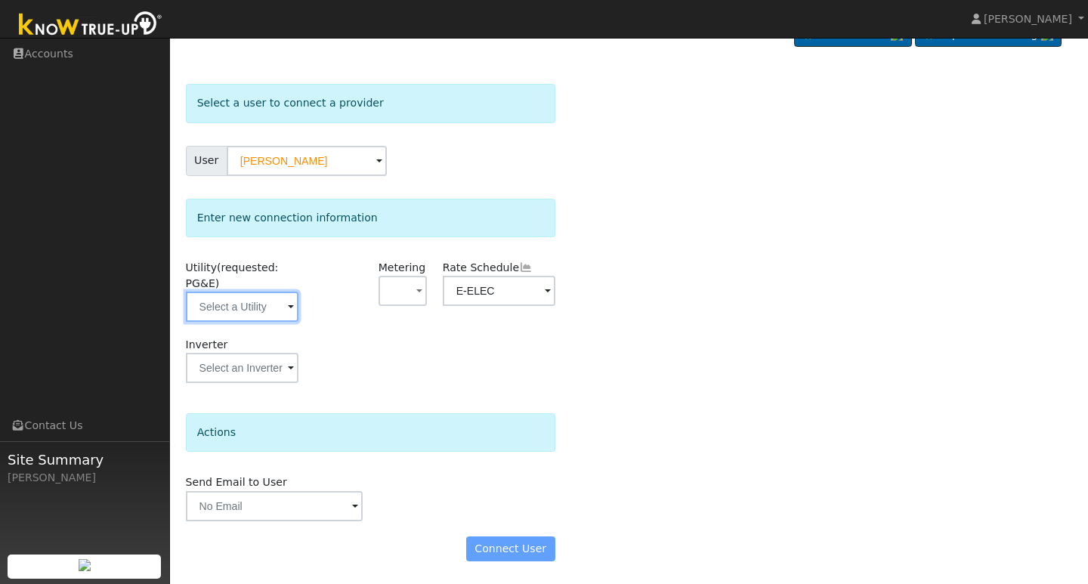
click at [285, 311] on input "text" at bounding box center [242, 307] width 113 height 30
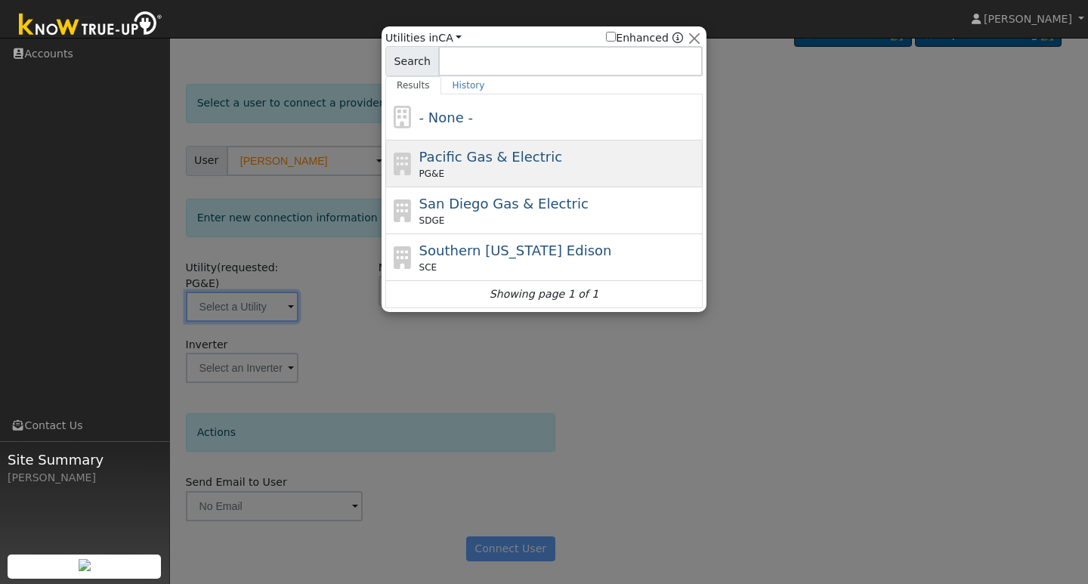
click at [446, 168] on div "PG&E" at bounding box center [559, 174] width 280 height 14
type input "PG&E"
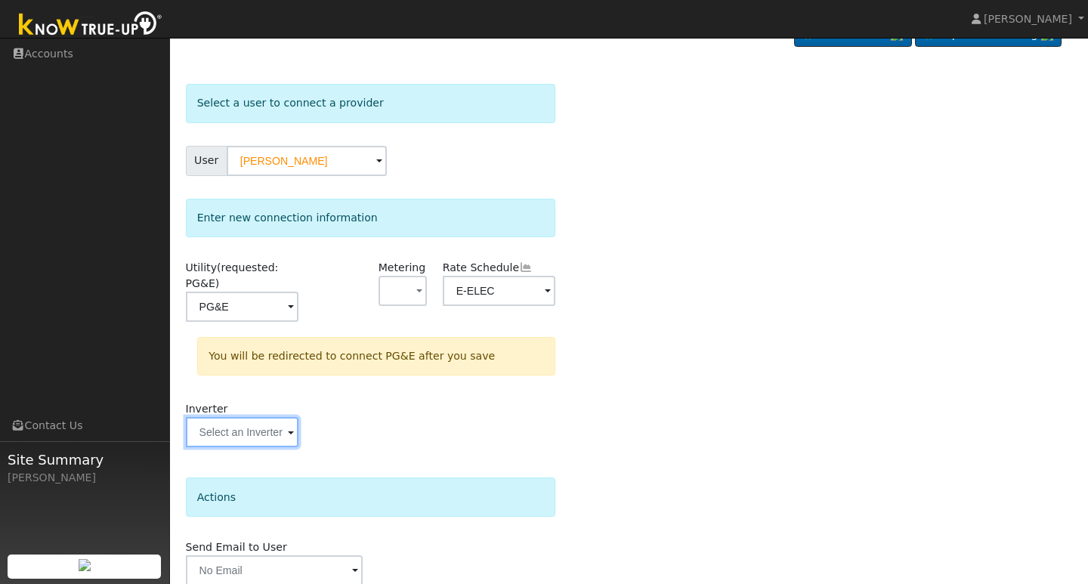
click at [280, 322] on input "text" at bounding box center [242, 307] width 113 height 30
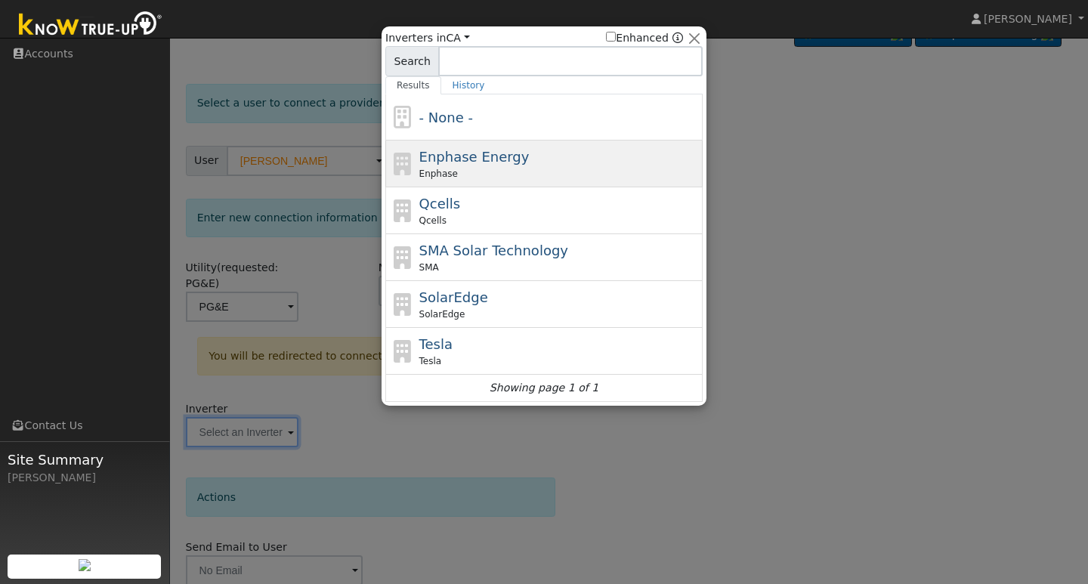
click at [492, 158] on span "Enphase Energy" at bounding box center [474, 157] width 110 height 16
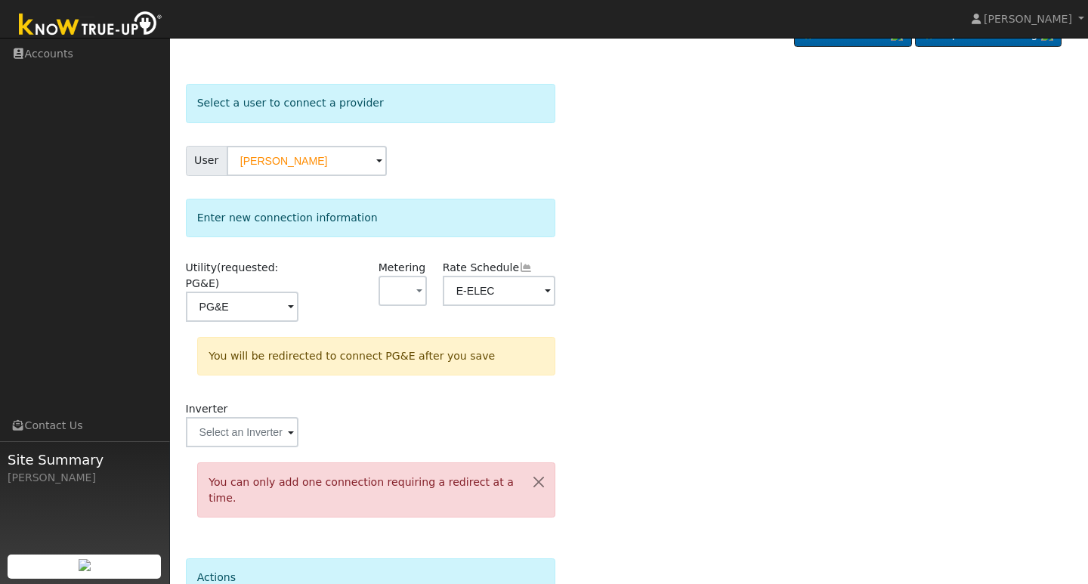
scroll to position [163, 0]
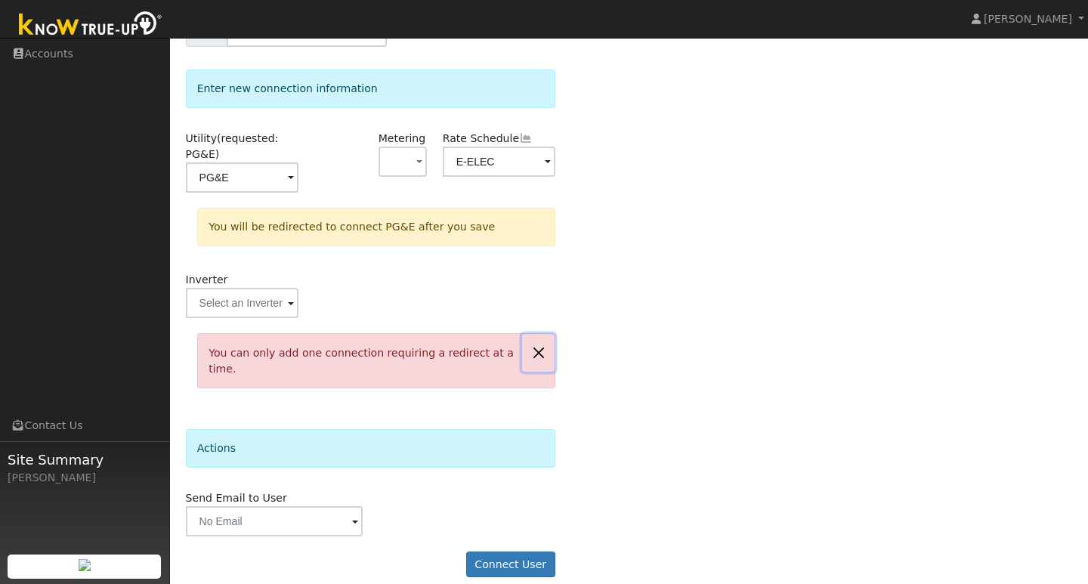
click at [537, 350] on button "button" at bounding box center [538, 352] width 32 height 37
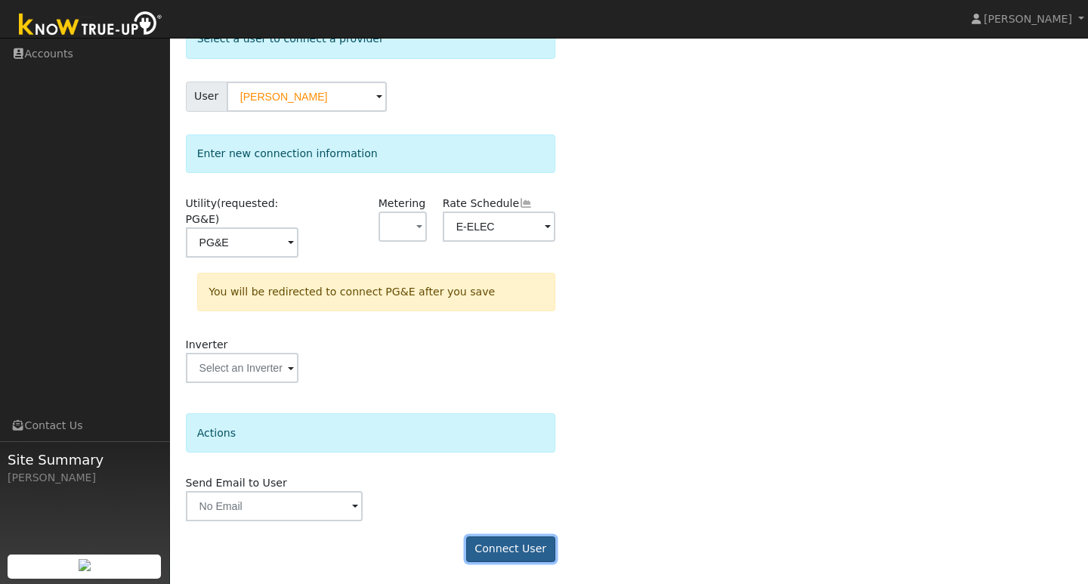
click at [515, 543] on button "Connect User" at bounding box center [510, 549] width 89 height 26
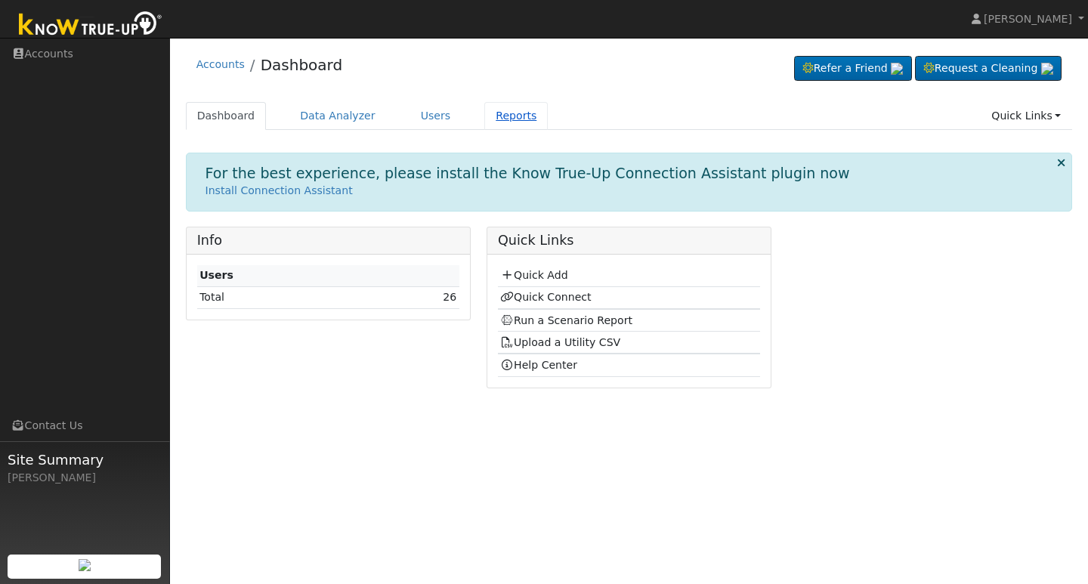
click at [509, 113] on link "Reports" at bounding box center [515, 116] width 63 height 28
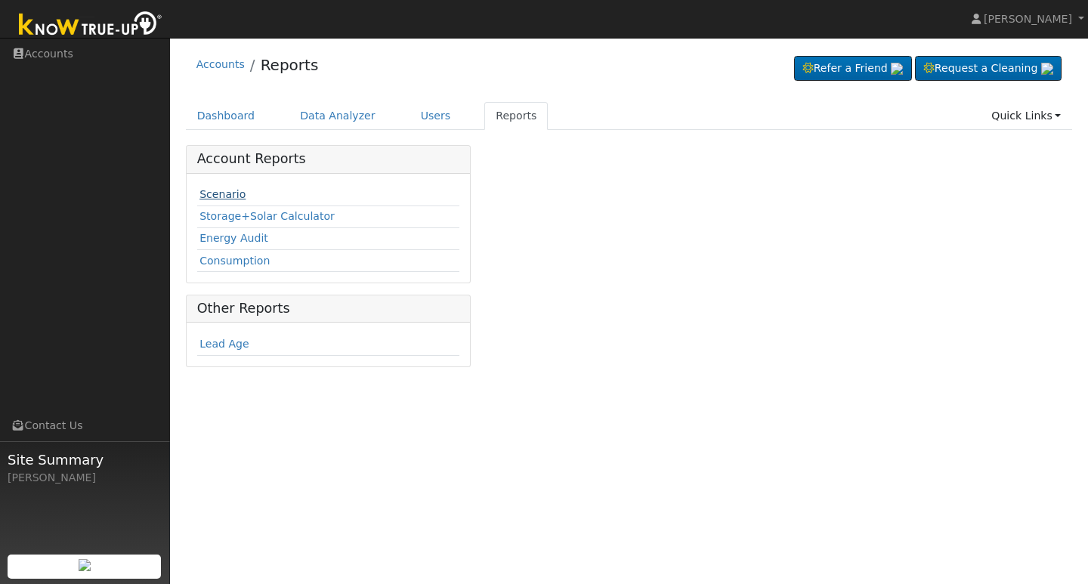
click at [223, 193] on link "Scenario" at bounding box center [222, 194] width 46 height 12
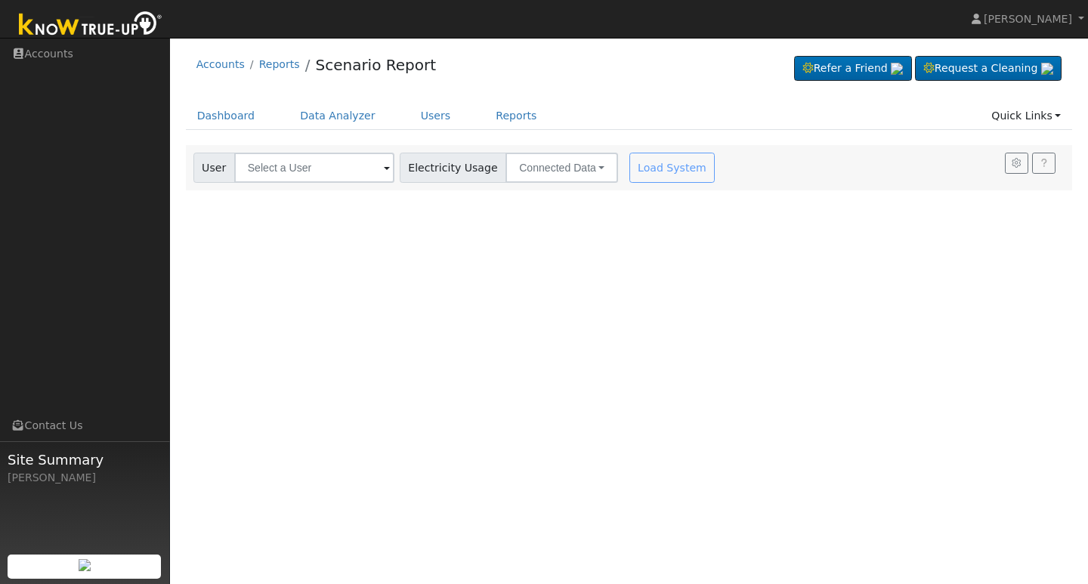
click at [384, 168] on span at bounding box center [387, 168] width 6 height 17
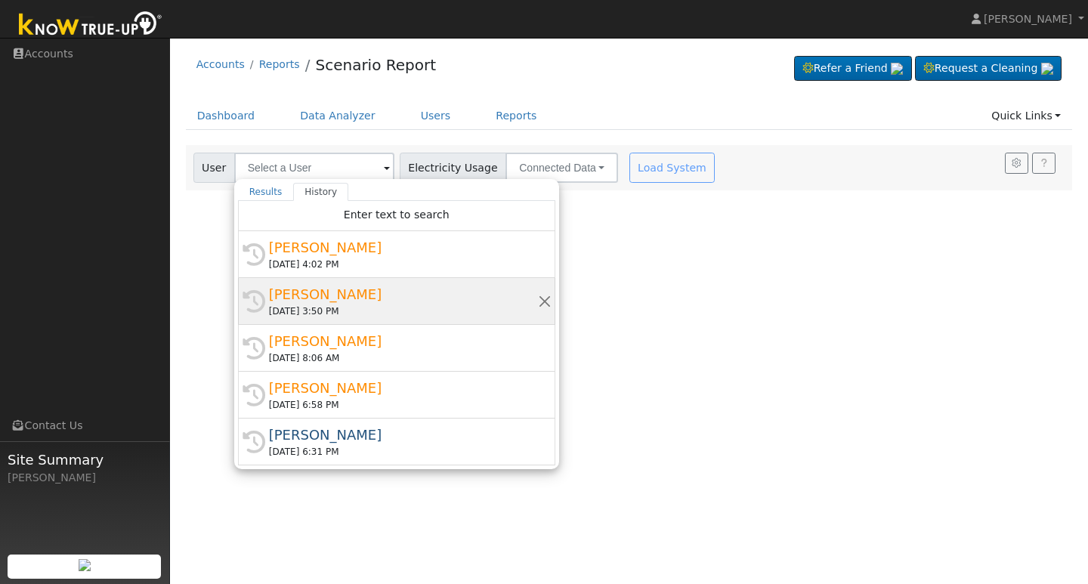
click at [327, 291] on div "[PERSON_NAME]" at bounding box center [403, 294] width 269 height 20
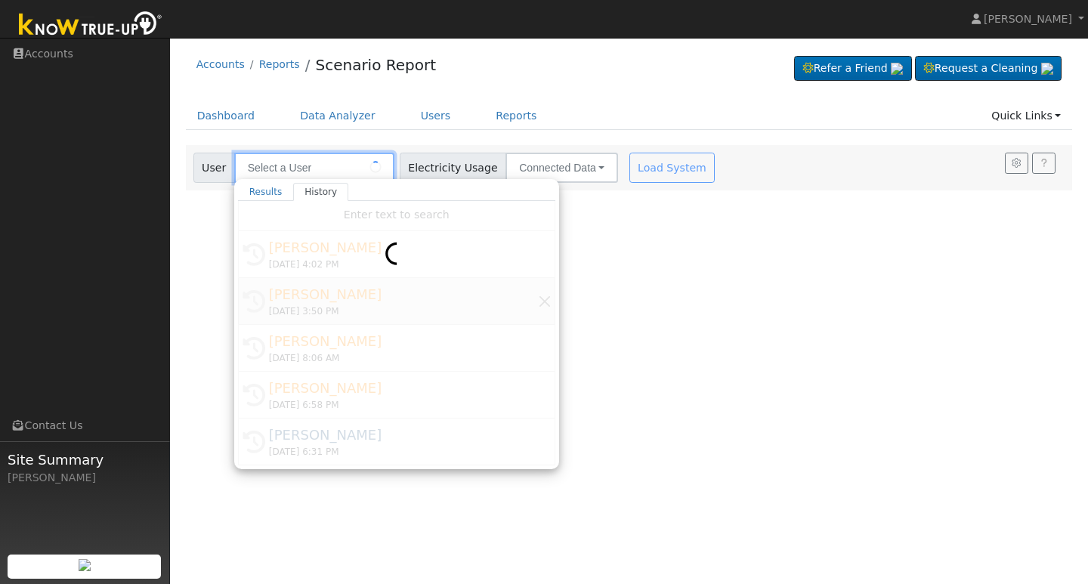
type input "[PERSON_NAME]"
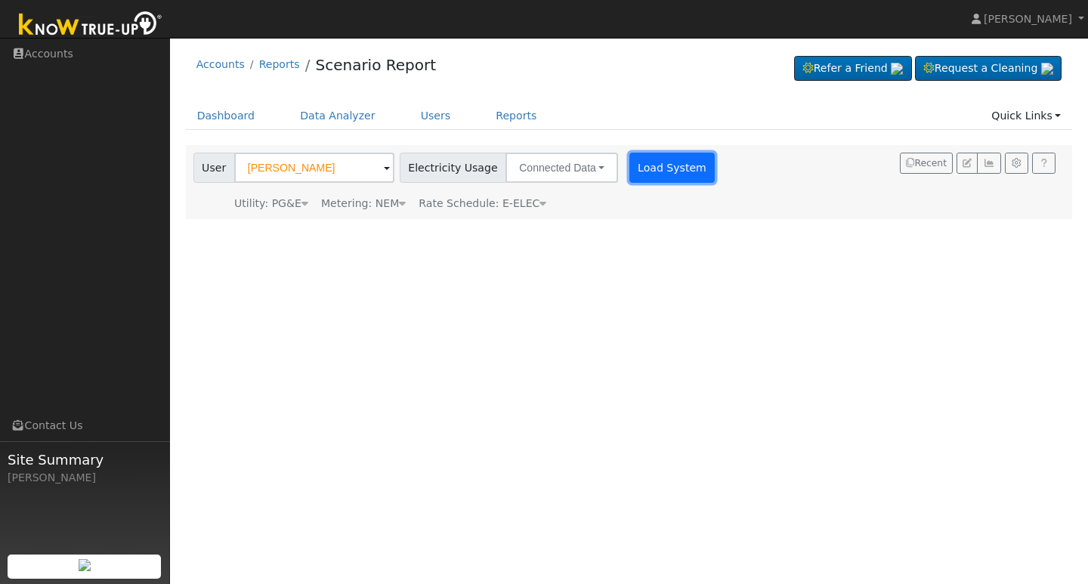
click at [659, 161] on button "Load System" at bounding box center [672, 168] width 86 height 30
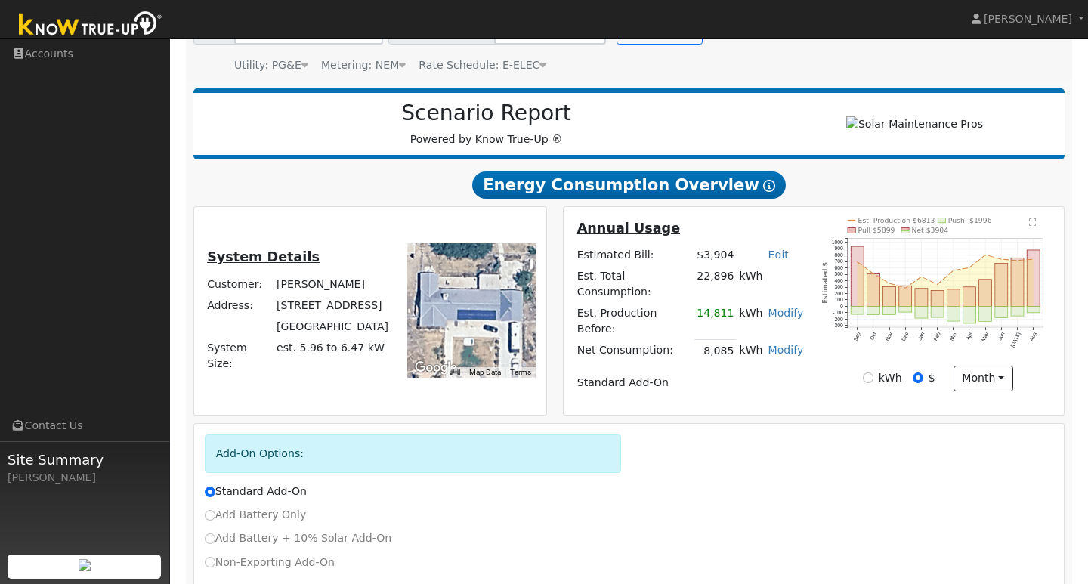
scroll to position [141, 0]
